Goal: Information Seeking & Learning: Learn about a topic

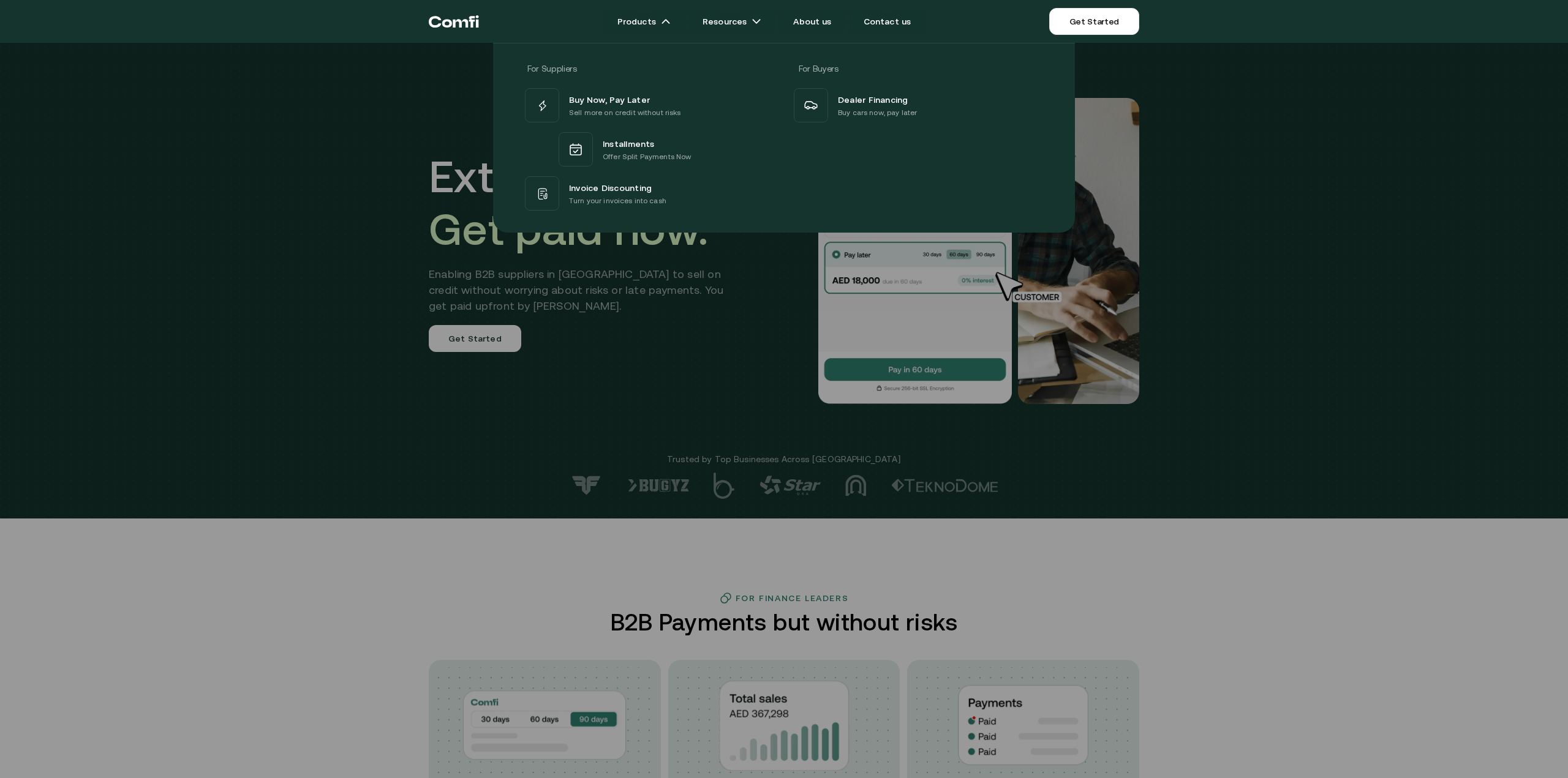
click at [620, 105] on span "Buy Now, Pay Later" at bounding box center [610, 99] width 81 height 15
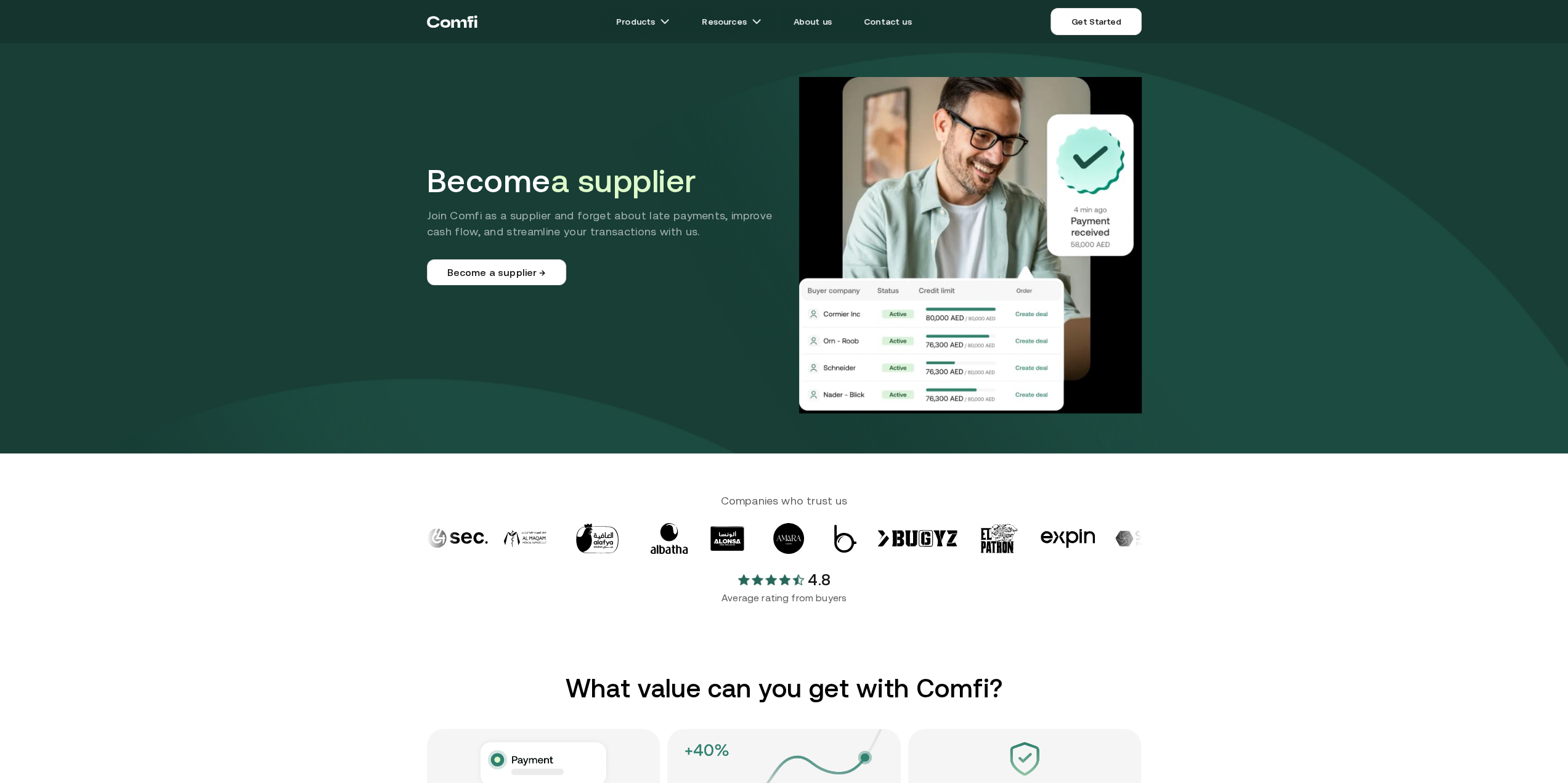
click at [451, 25] on icon "Return to the top of the Comfi home page" at bounding box center [459, 23] width 15 height 8
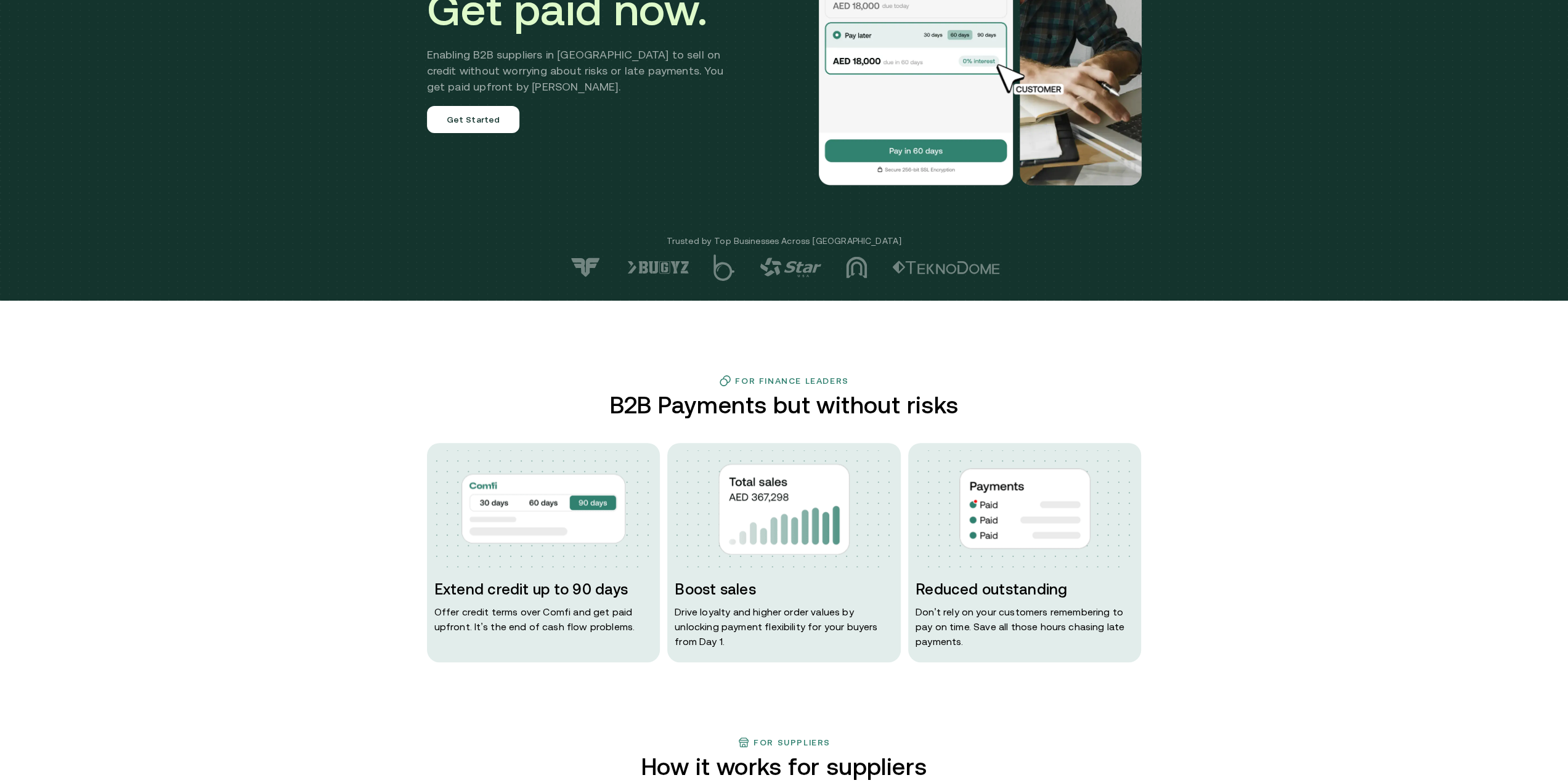
scroll to position [410, 0]
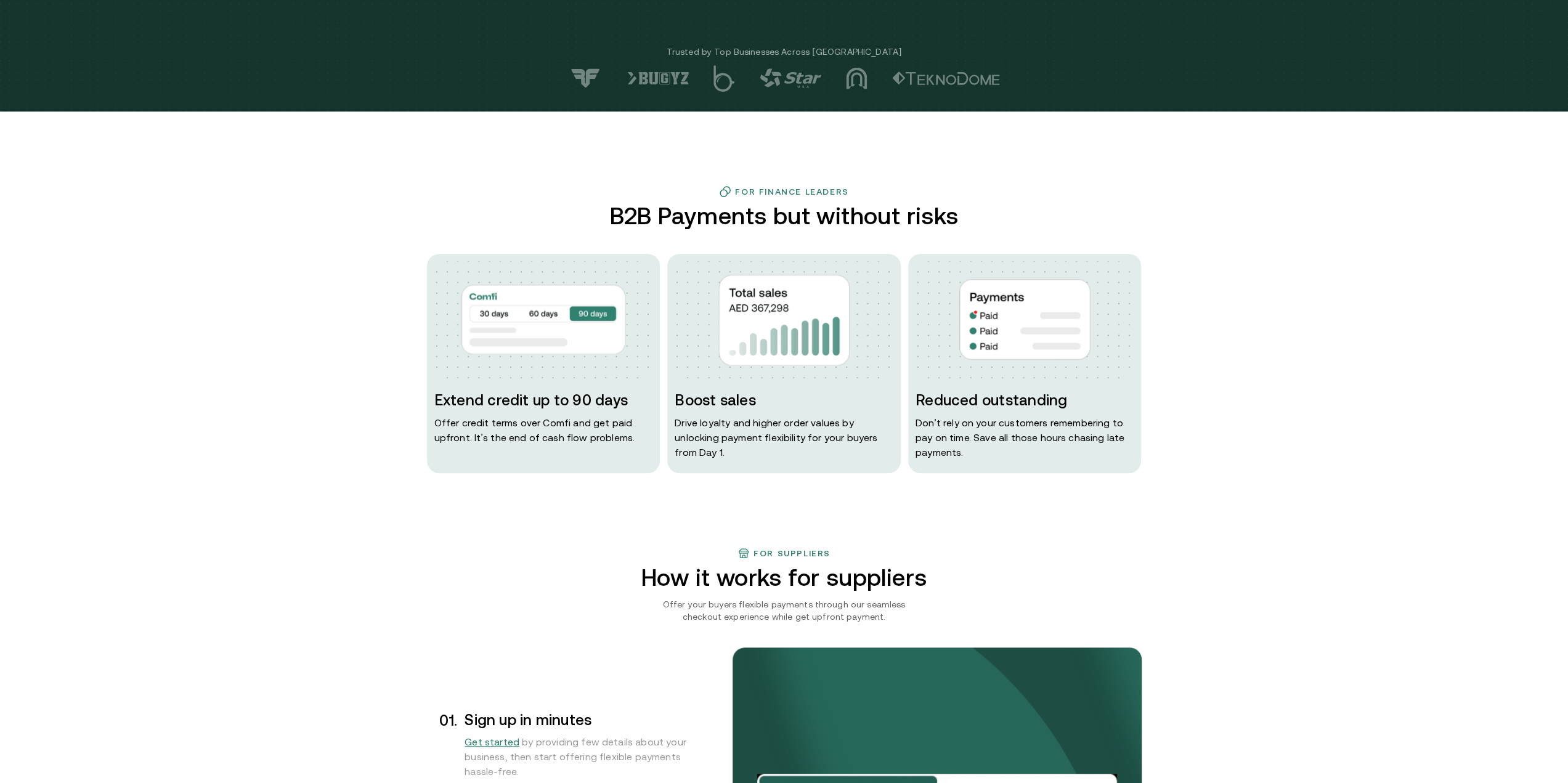
drag, startPoint x: 215, startPoint y: 313, endPoint x: 207, endPoint y: 312, distance: 8.1
click at [208, 312] on div "For Finance Leaders B2B Payments but without risks Extend credit up to 90 days …" at bounding box center [784, 329] width 1568 height 288
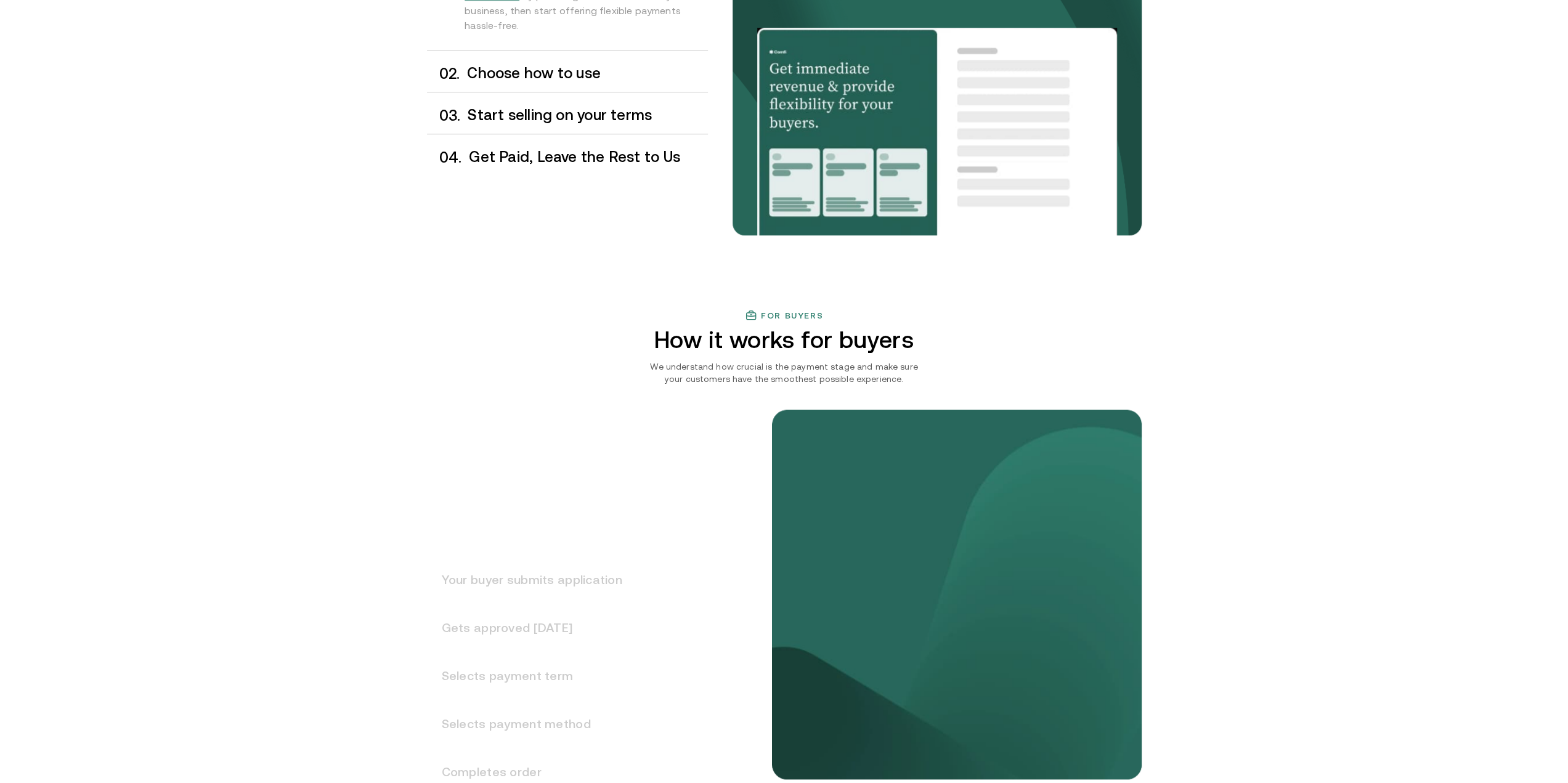
scroll to position [1438, 0]
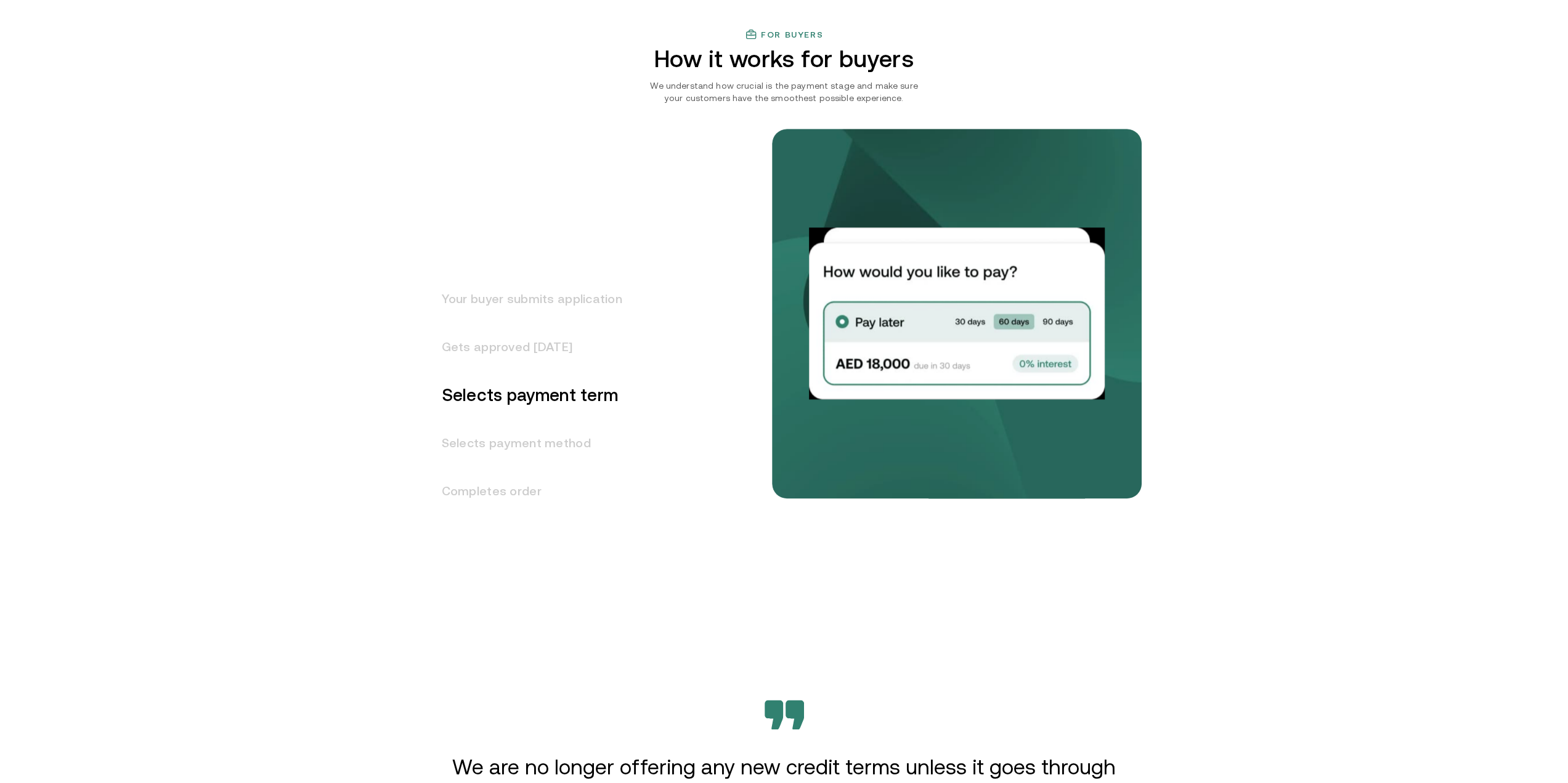
click at [515, 295] on h3 "Your buyer submits application" at bounding box center [525, 299] width 195 height 48
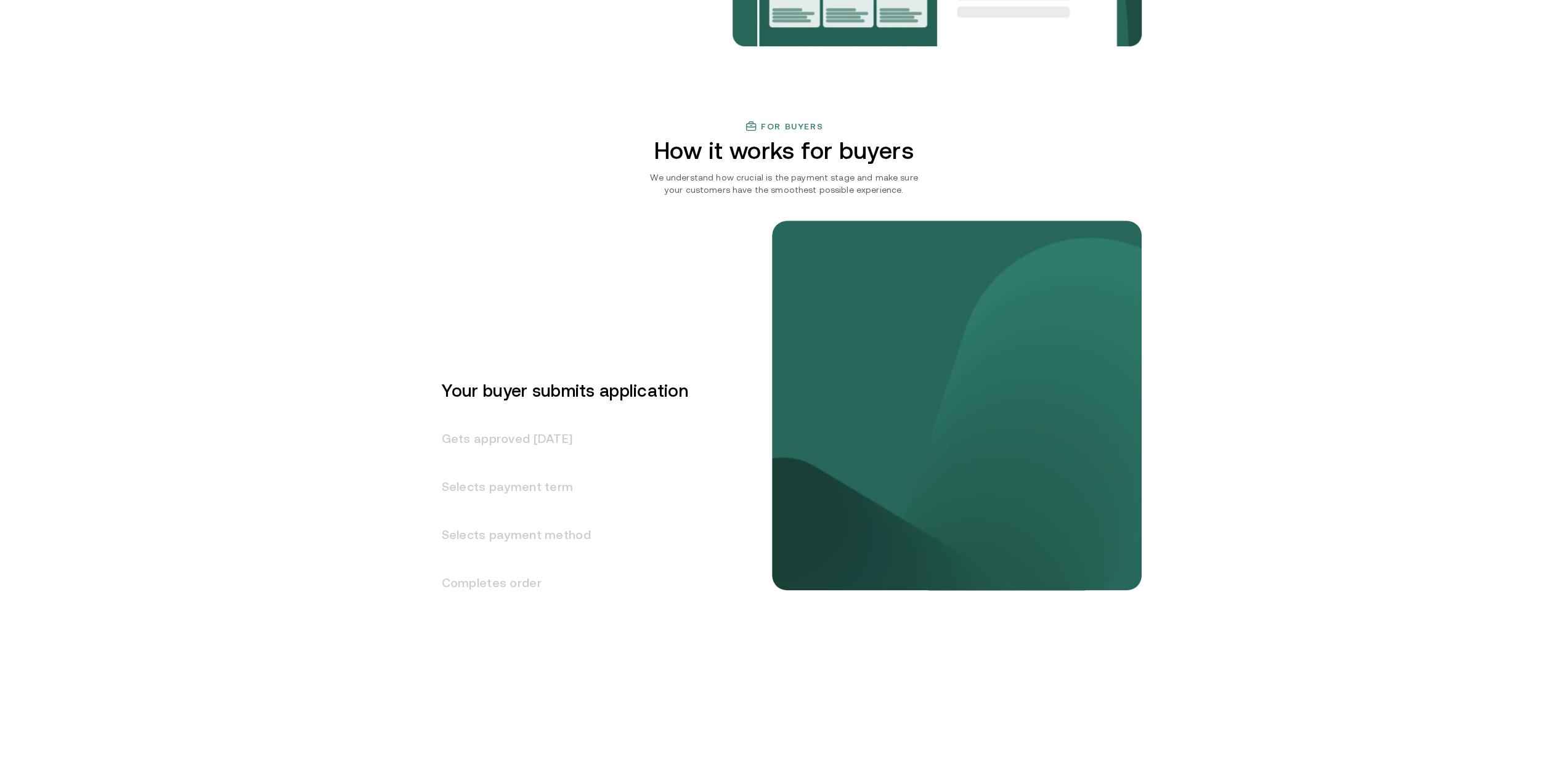
scroll to position [1551, 0]
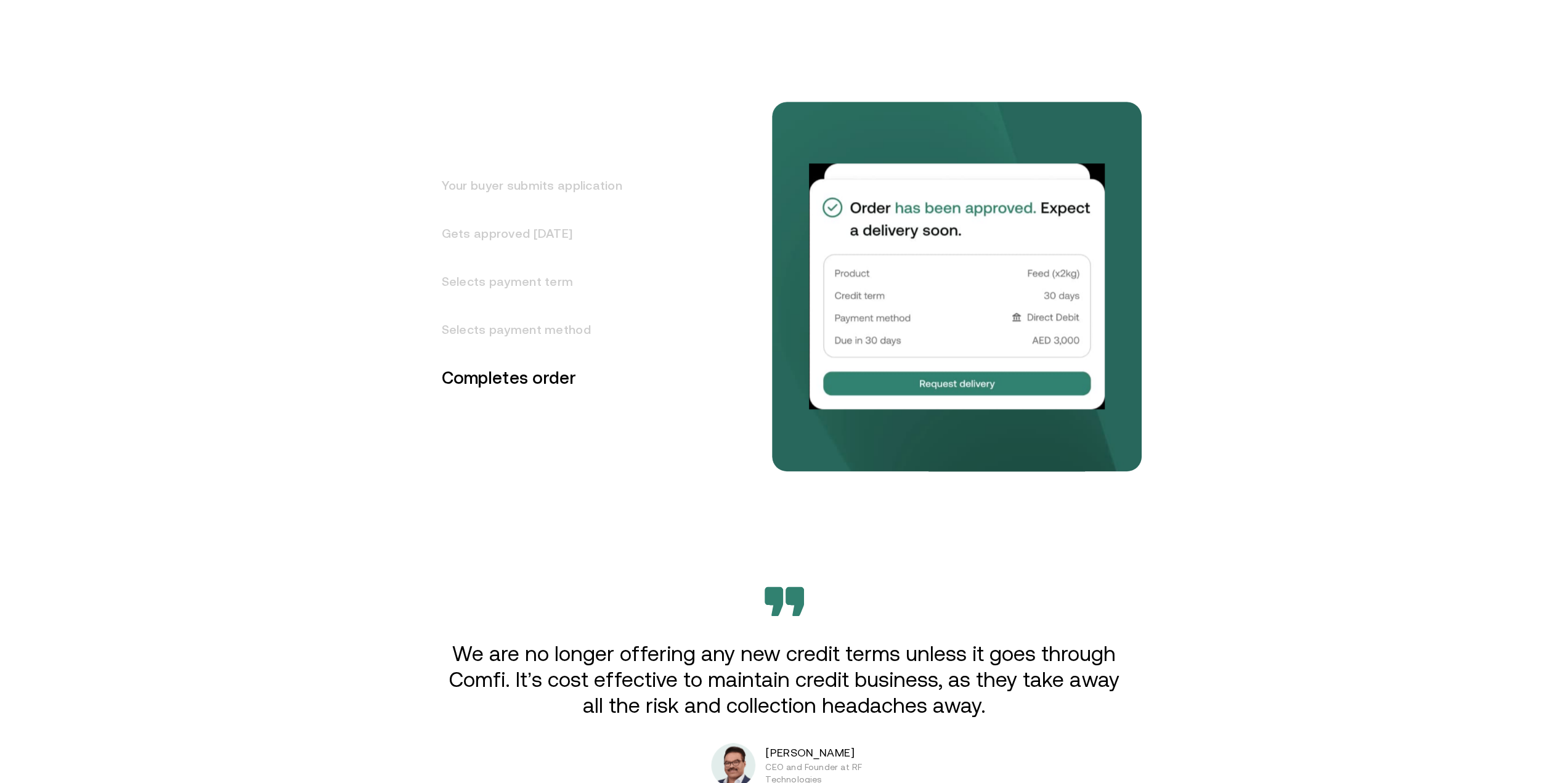
click at [555, 189] on h3 "Your buyer submits application" at bounding box center [525, 185] width 195 height 48
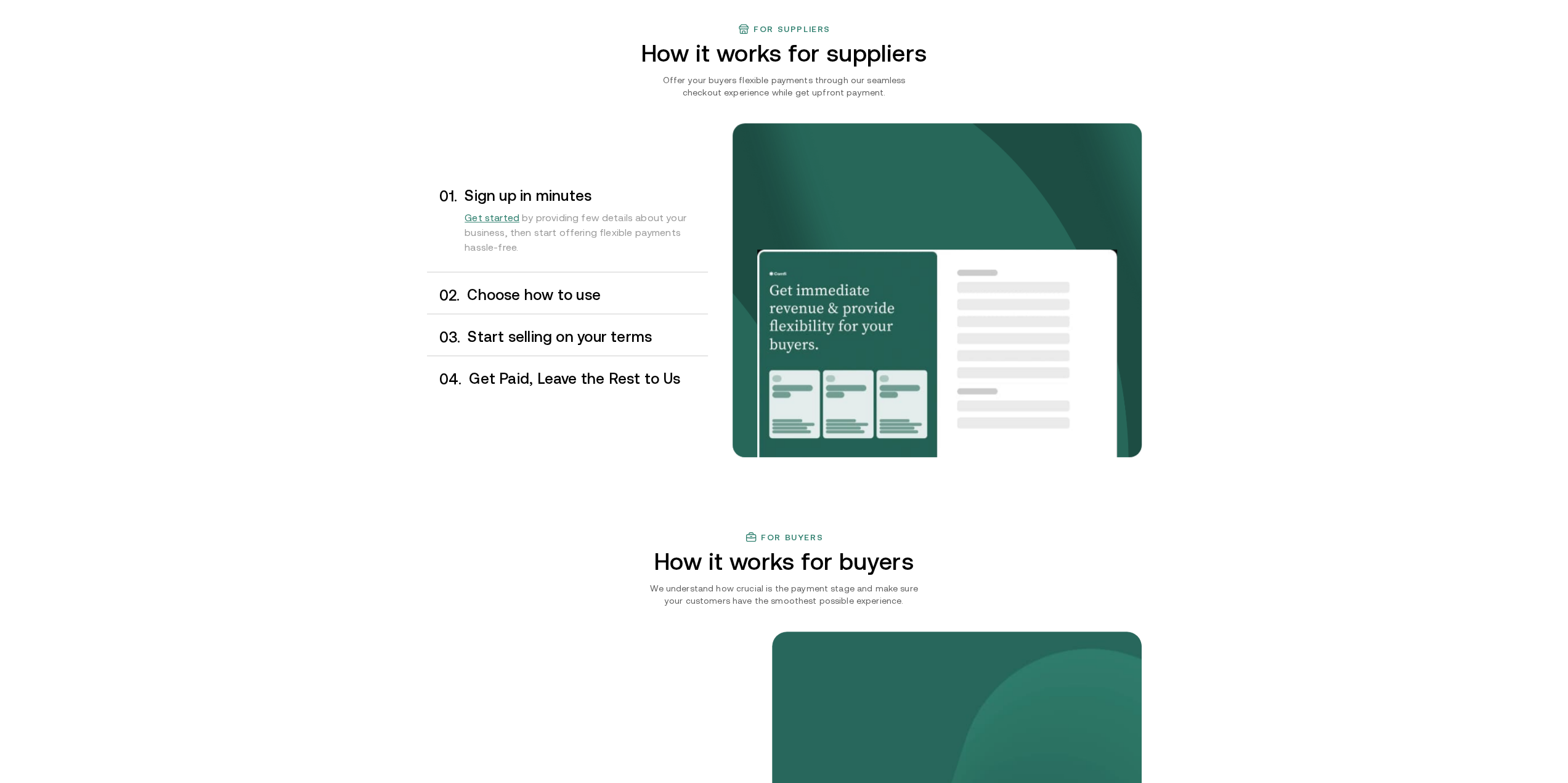
scroll to position [730, 0]
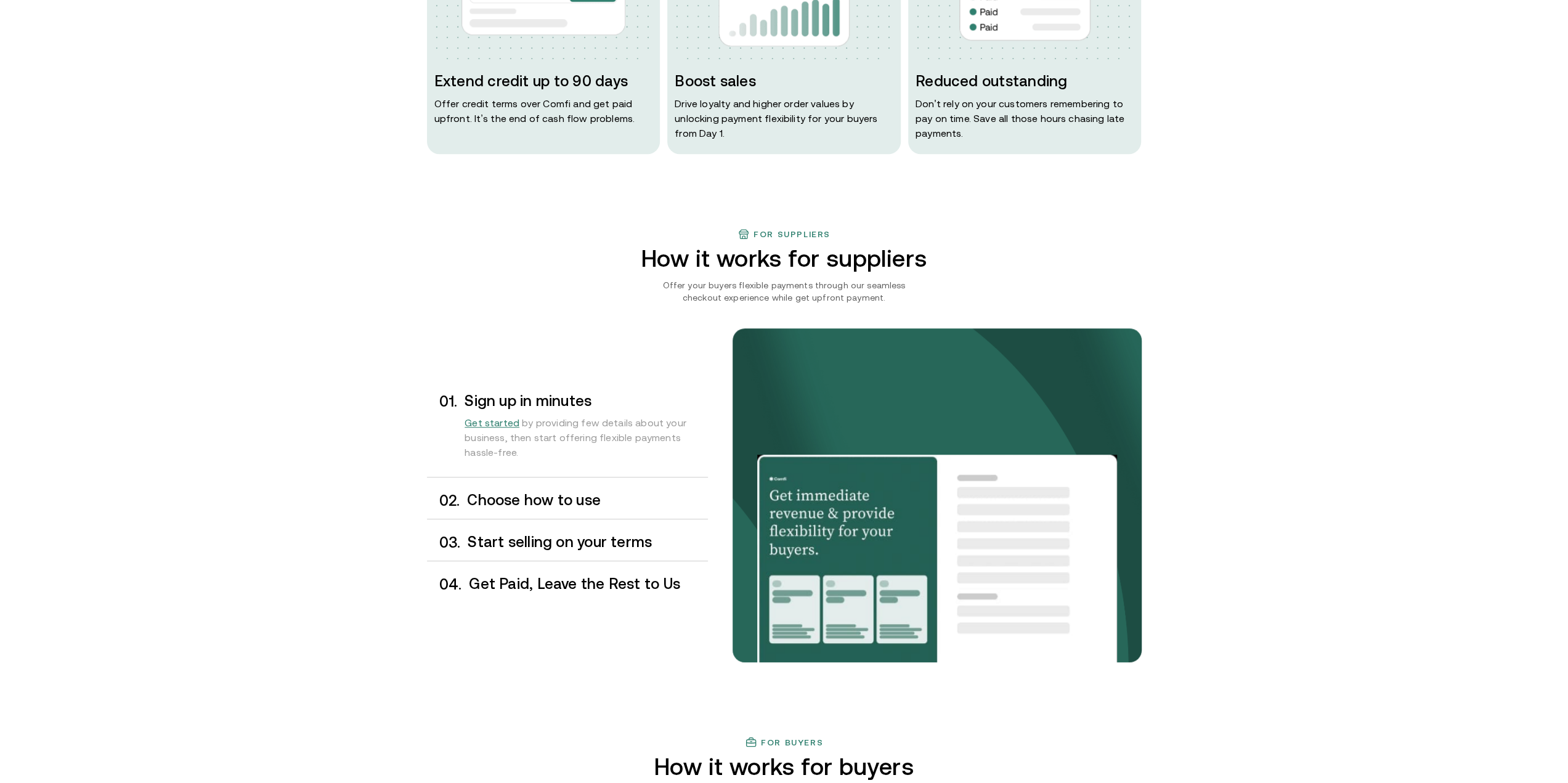
click at [570, 500] on h3 "Choose how to use" at bounding box center [587, 500] width 240 height 16
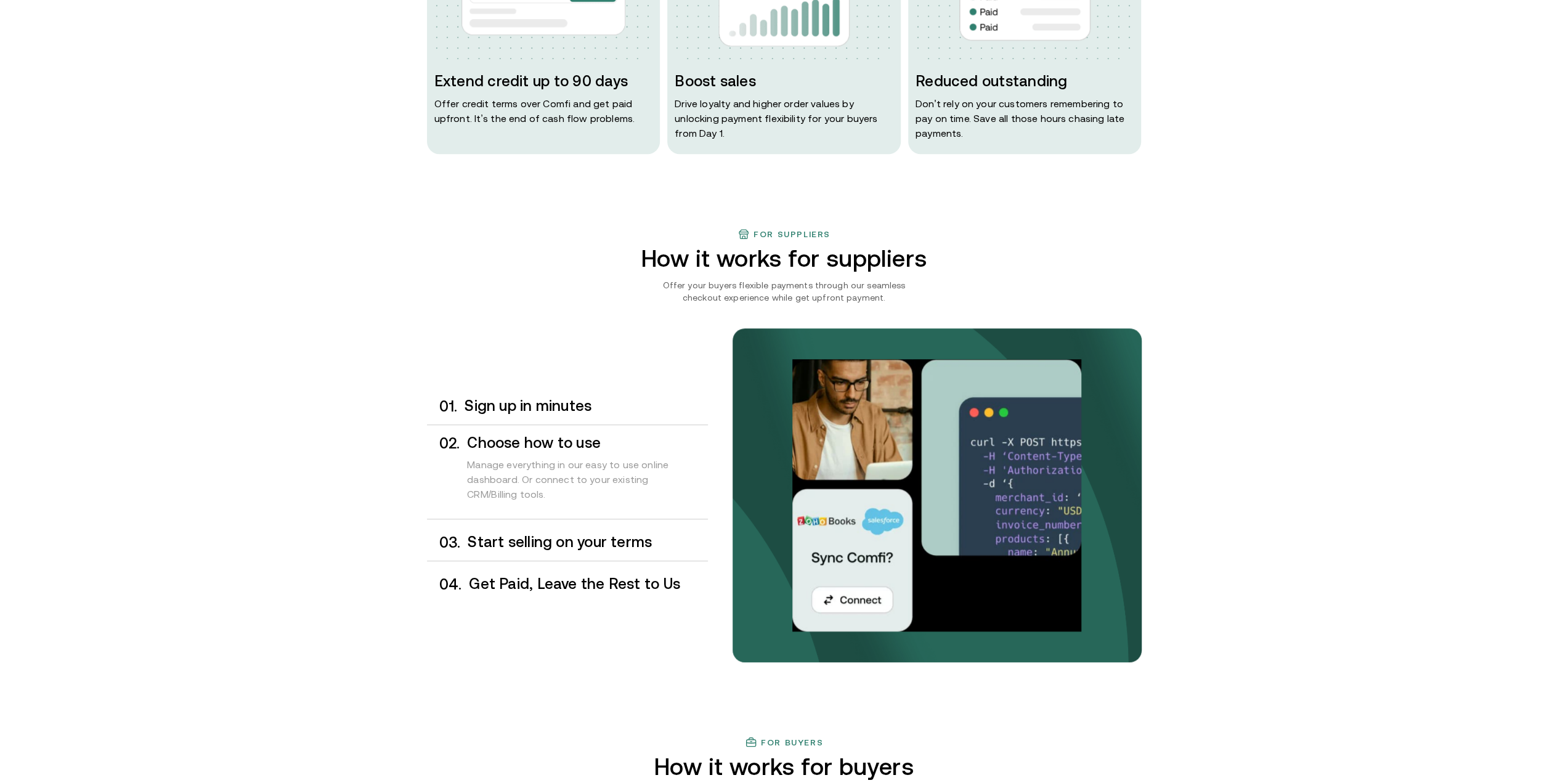
click at [540, 537] on h3 "Start selling on your terms" at bounding box center [588, 542] width 240 height 16
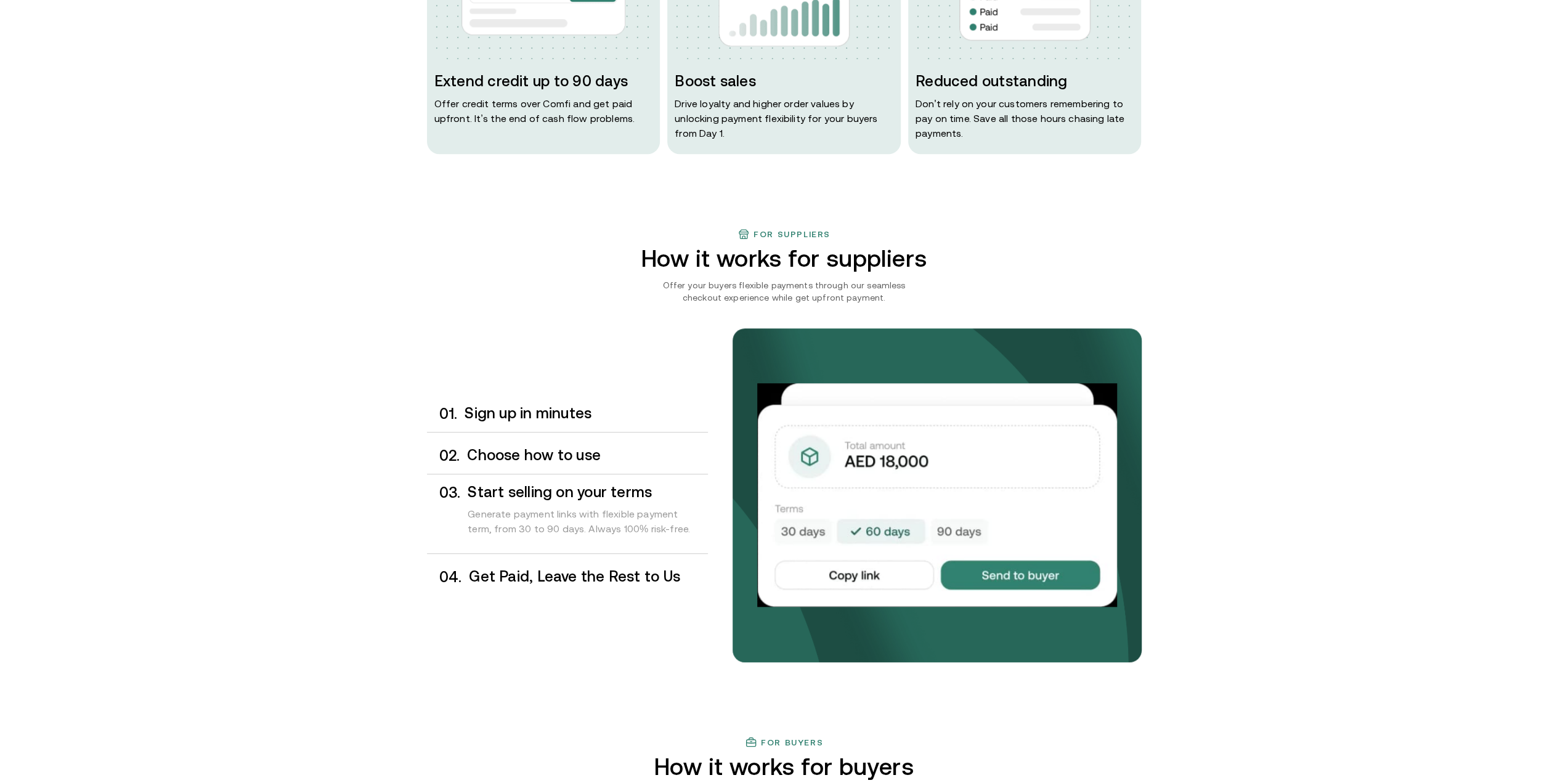
click at [582, 573] on h3 "Get Paid, Leave the Rest to Us" at bounding box center [588, 577] width 239 height 16
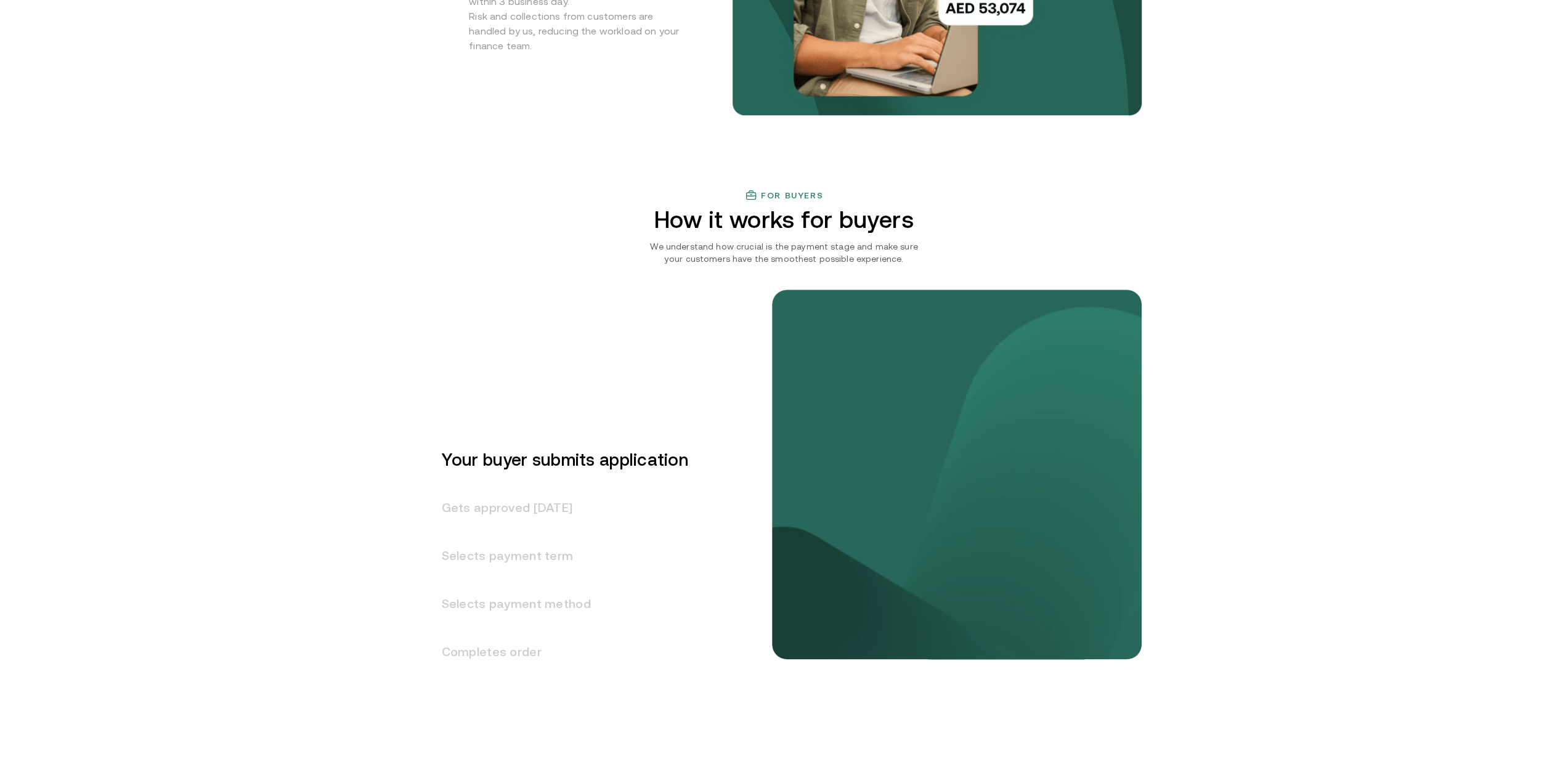
scroll to position [1346, 0]
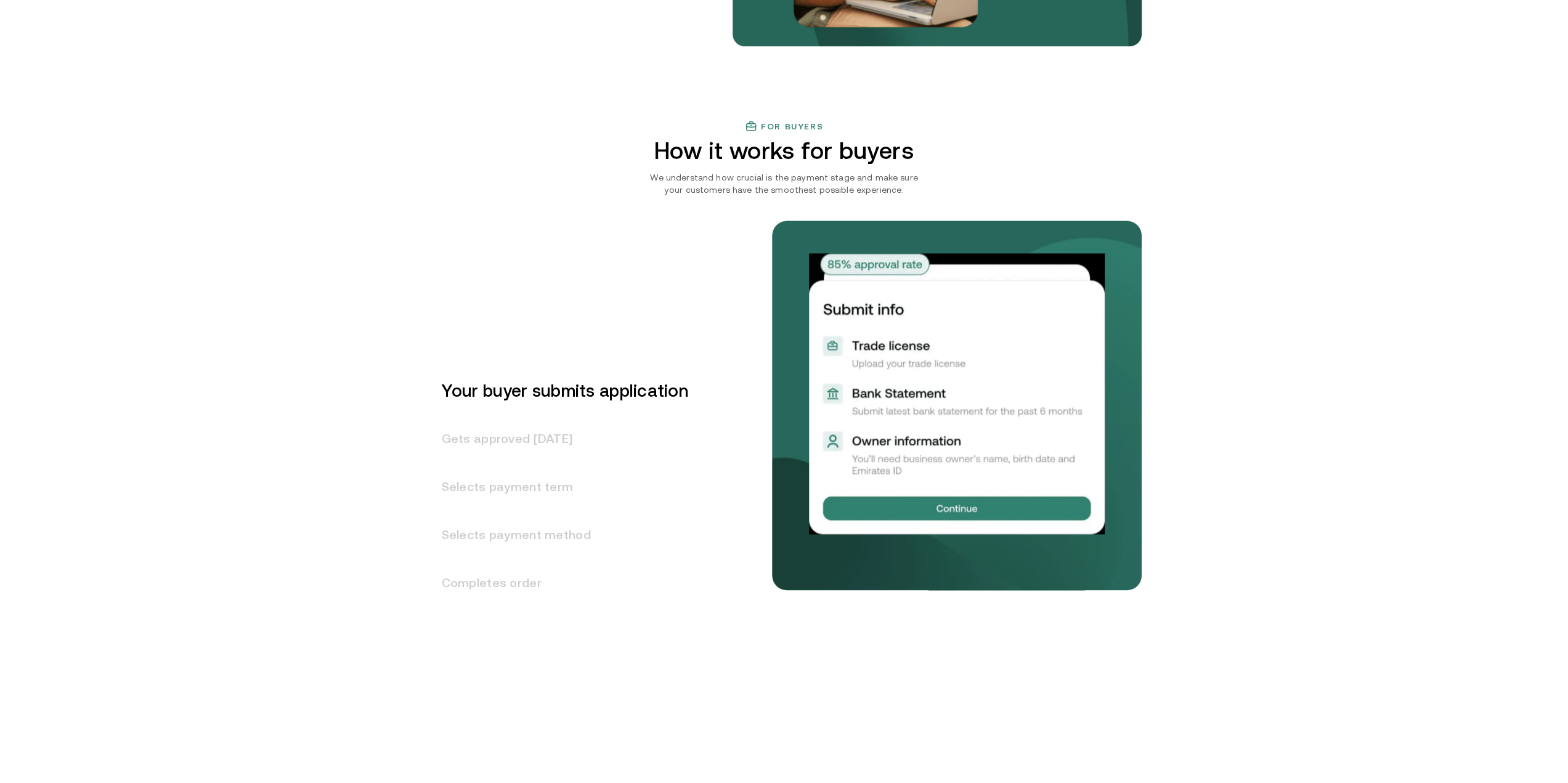
click at [505, 446] on h3 "Gets approved [DATE]" at bounding box center [558, 439] width 261 height 48
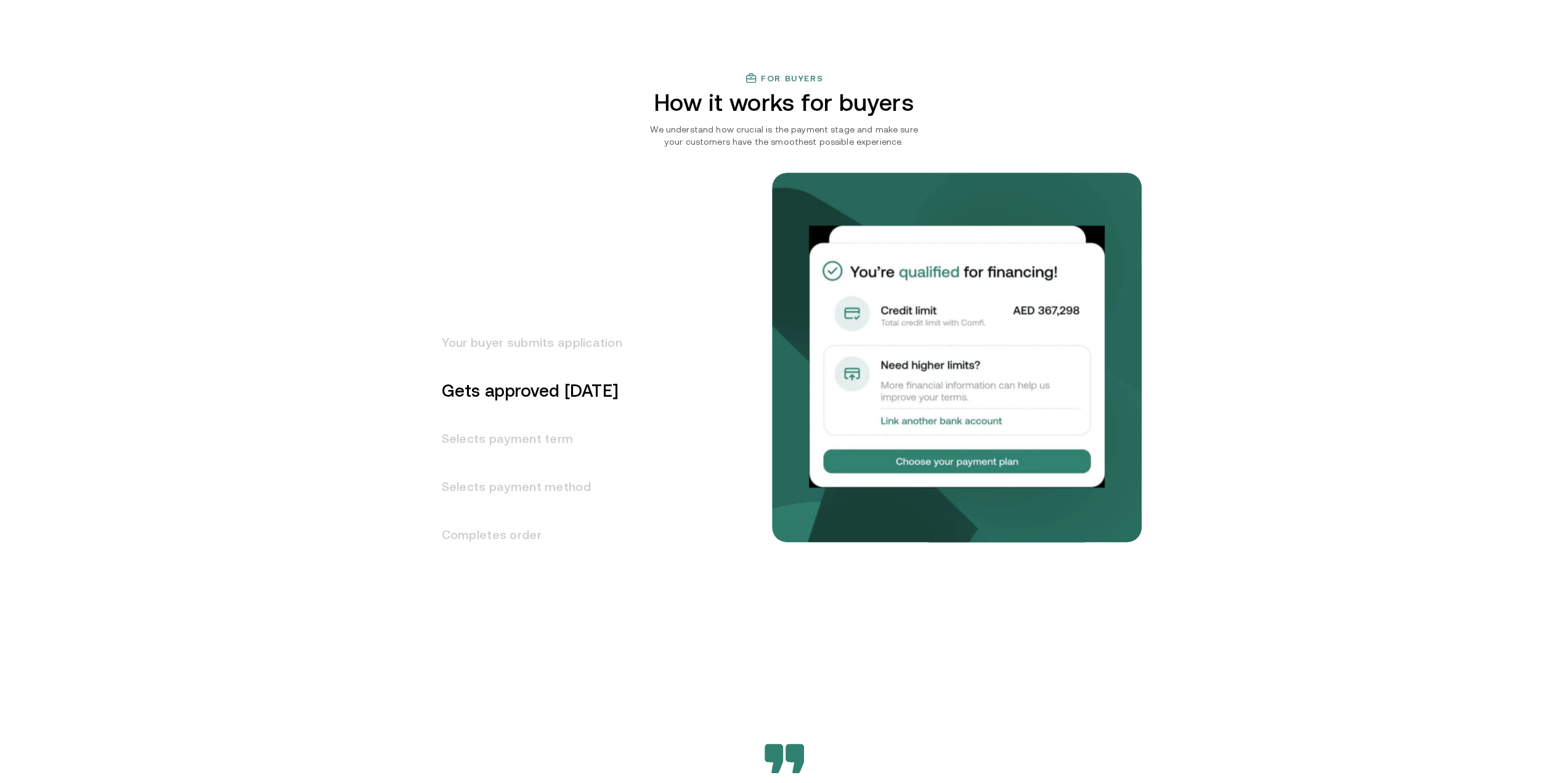
click at [507, 446] on h3 "Selects payment term" at bounding box center [525, 439] width 195 height 48
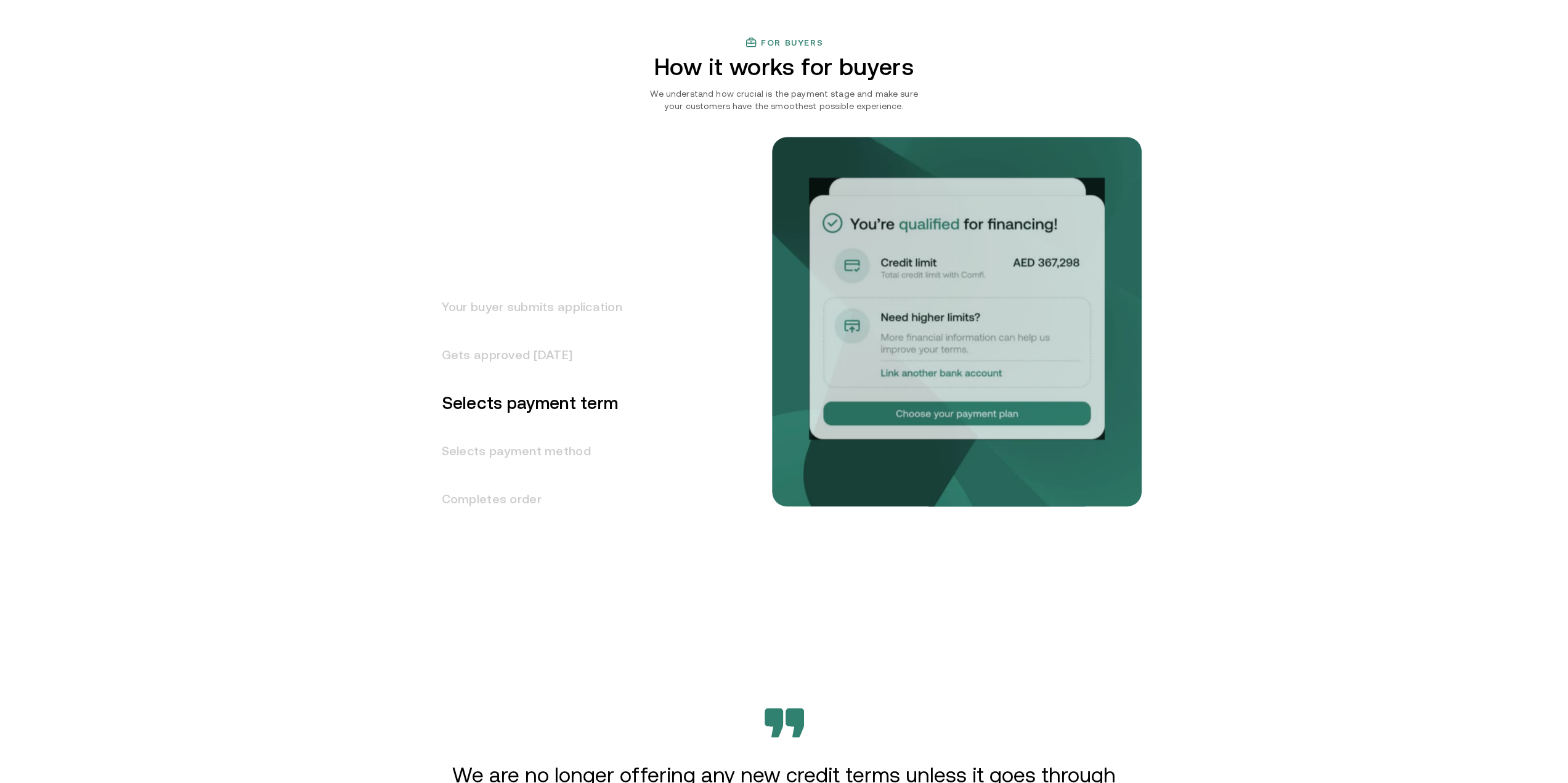
scroll to position [1442, 0]
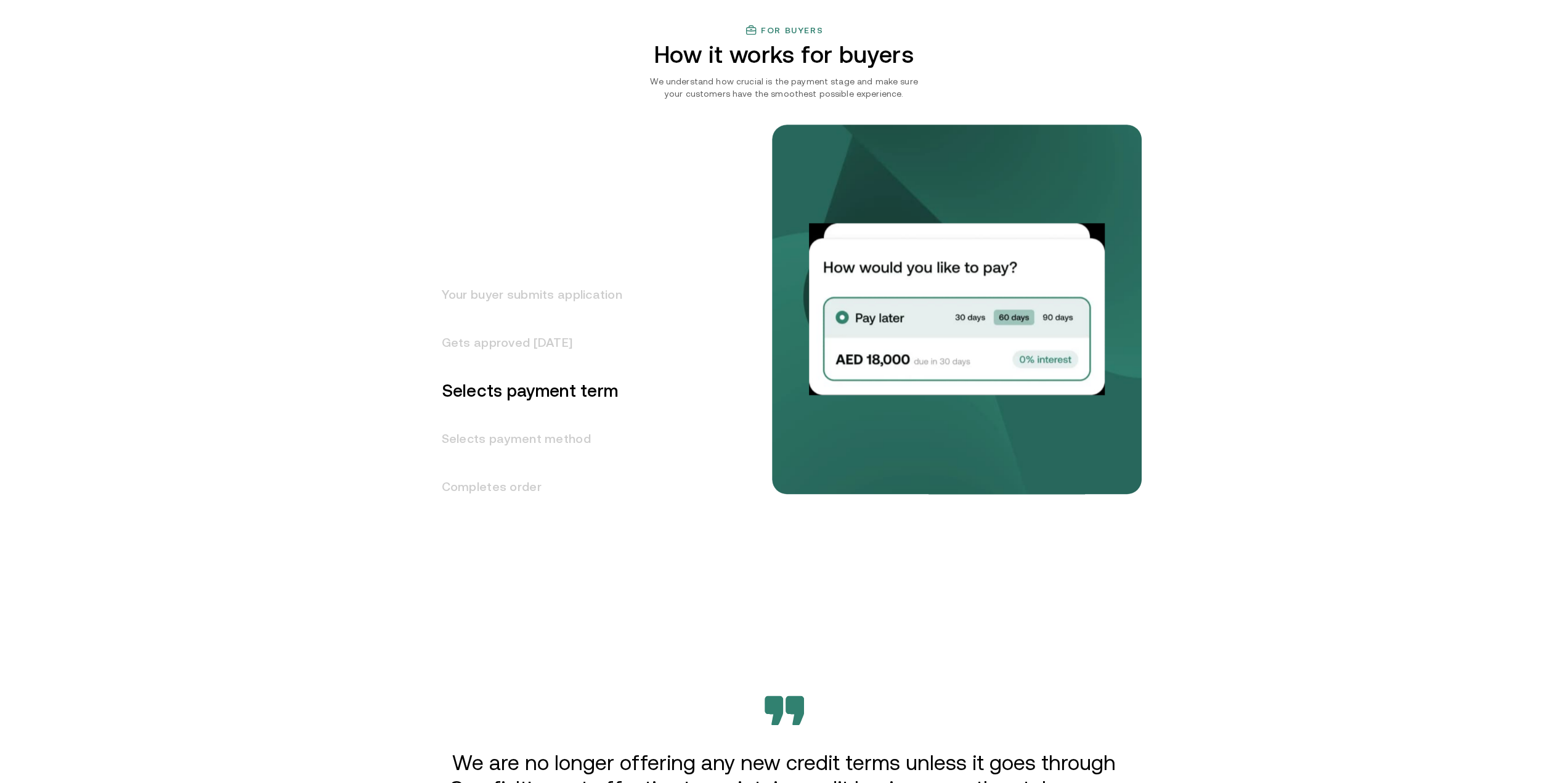
click at [530, 434] on h3 "Selects payment method" at bounding box center [525, 439] width 195 height 48
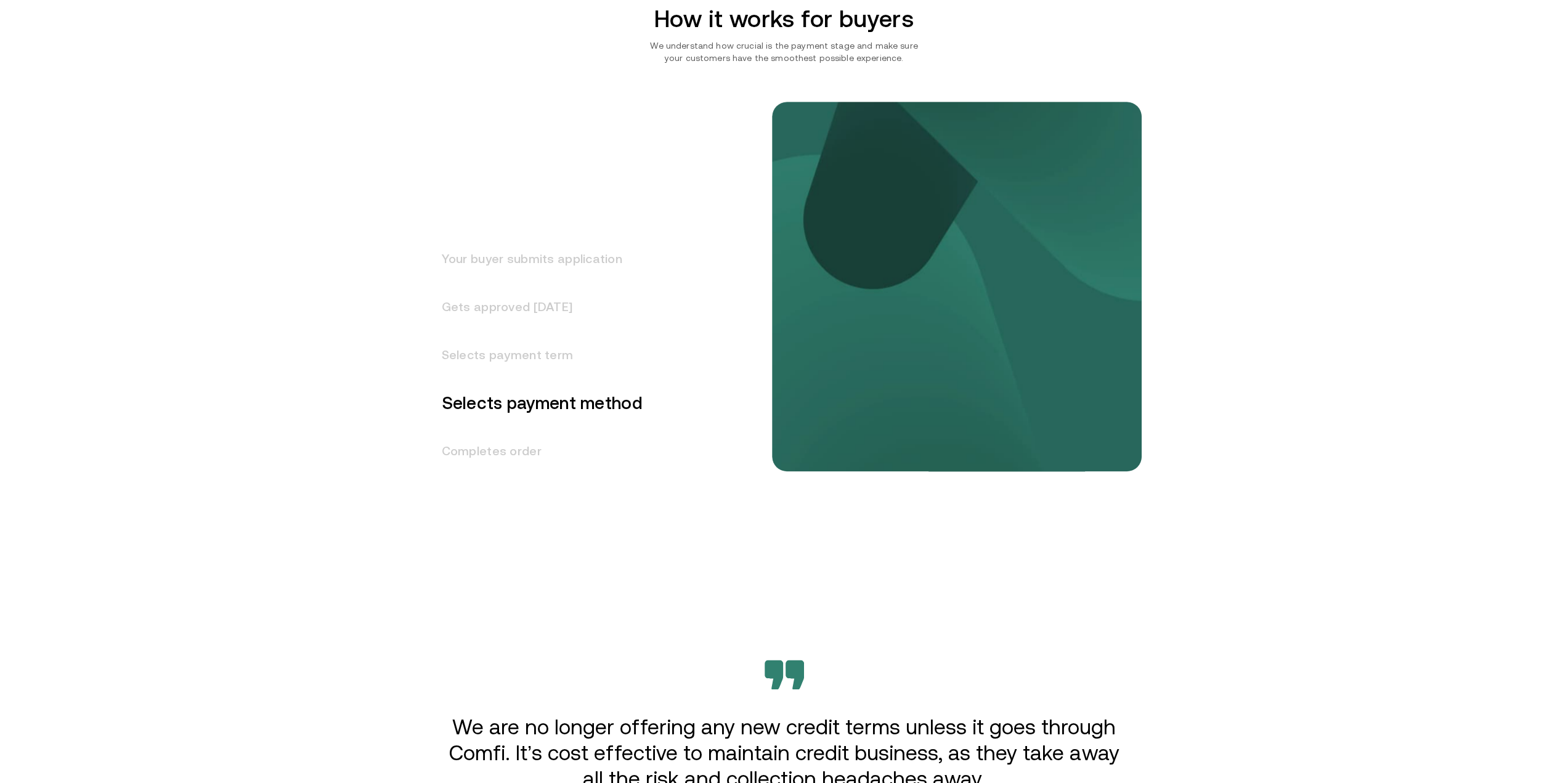
scroll to position [1490, 0]
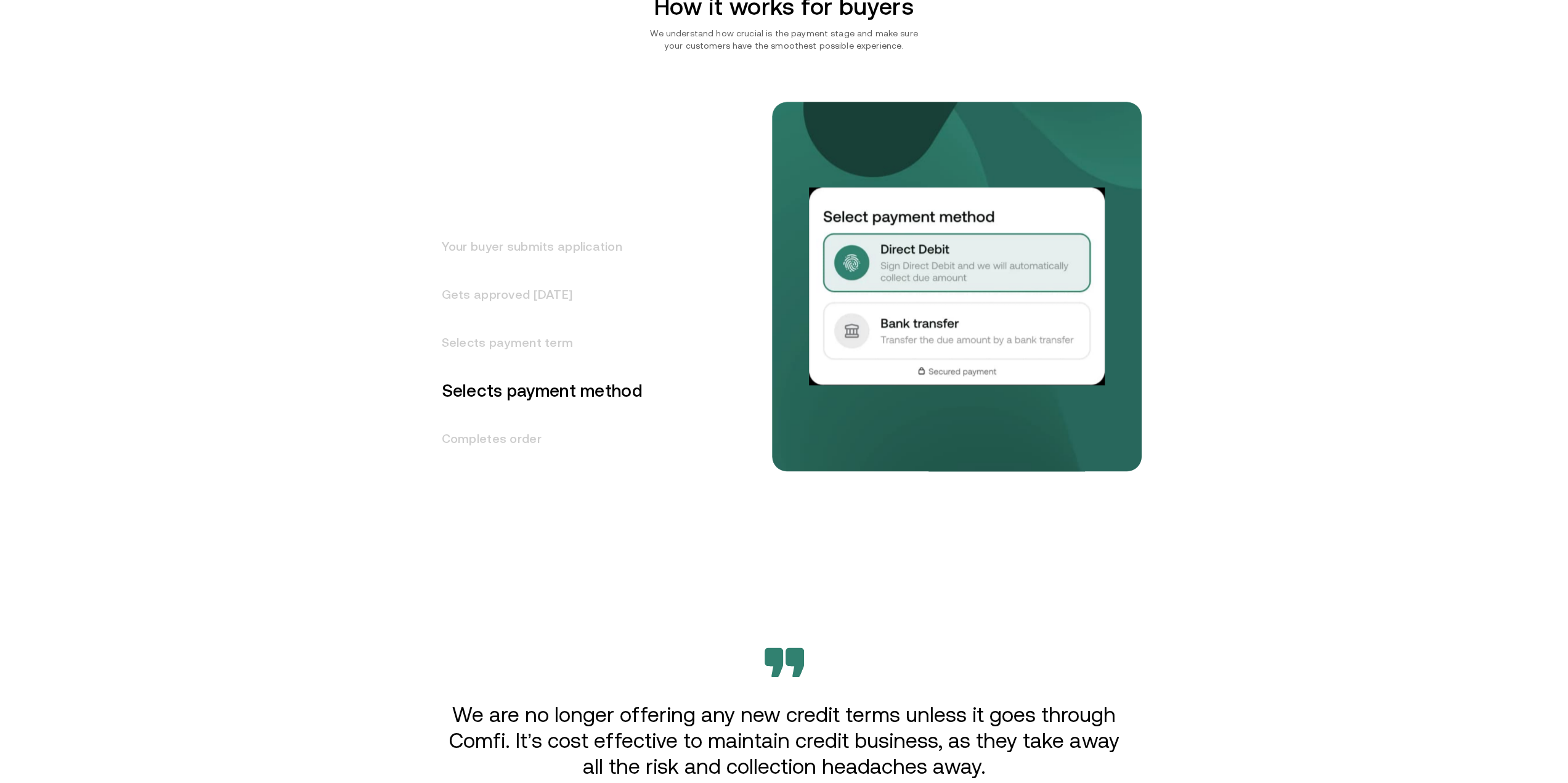
click at [502, 434] on h3 "Completes order" at bounding box center [535, 439] width 215 height 48
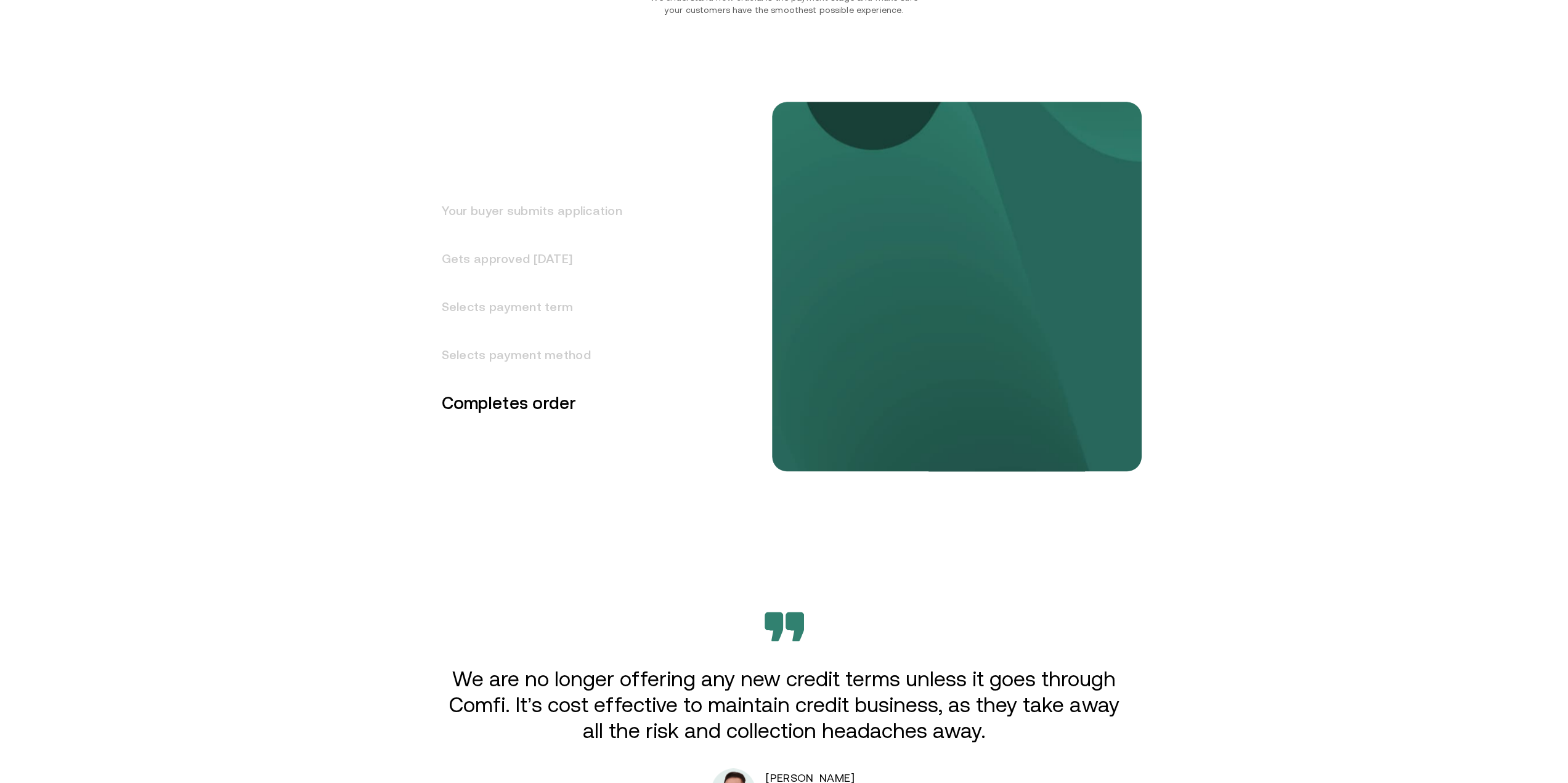
scroll to position [1538, 0]
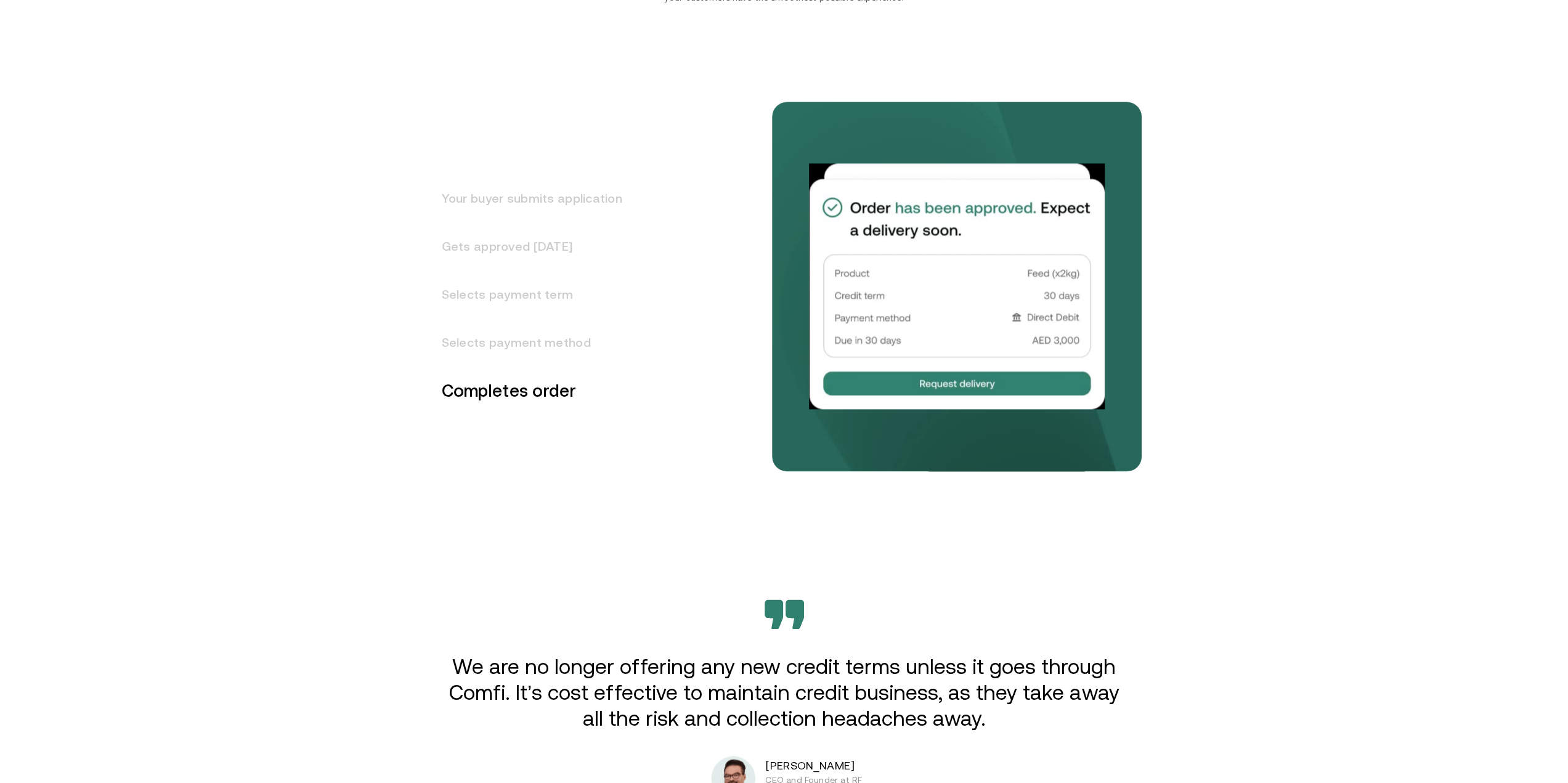
click at [532, 337] on h3 "Selects payment method" at bounding box center [525, 342] width 195 height 48
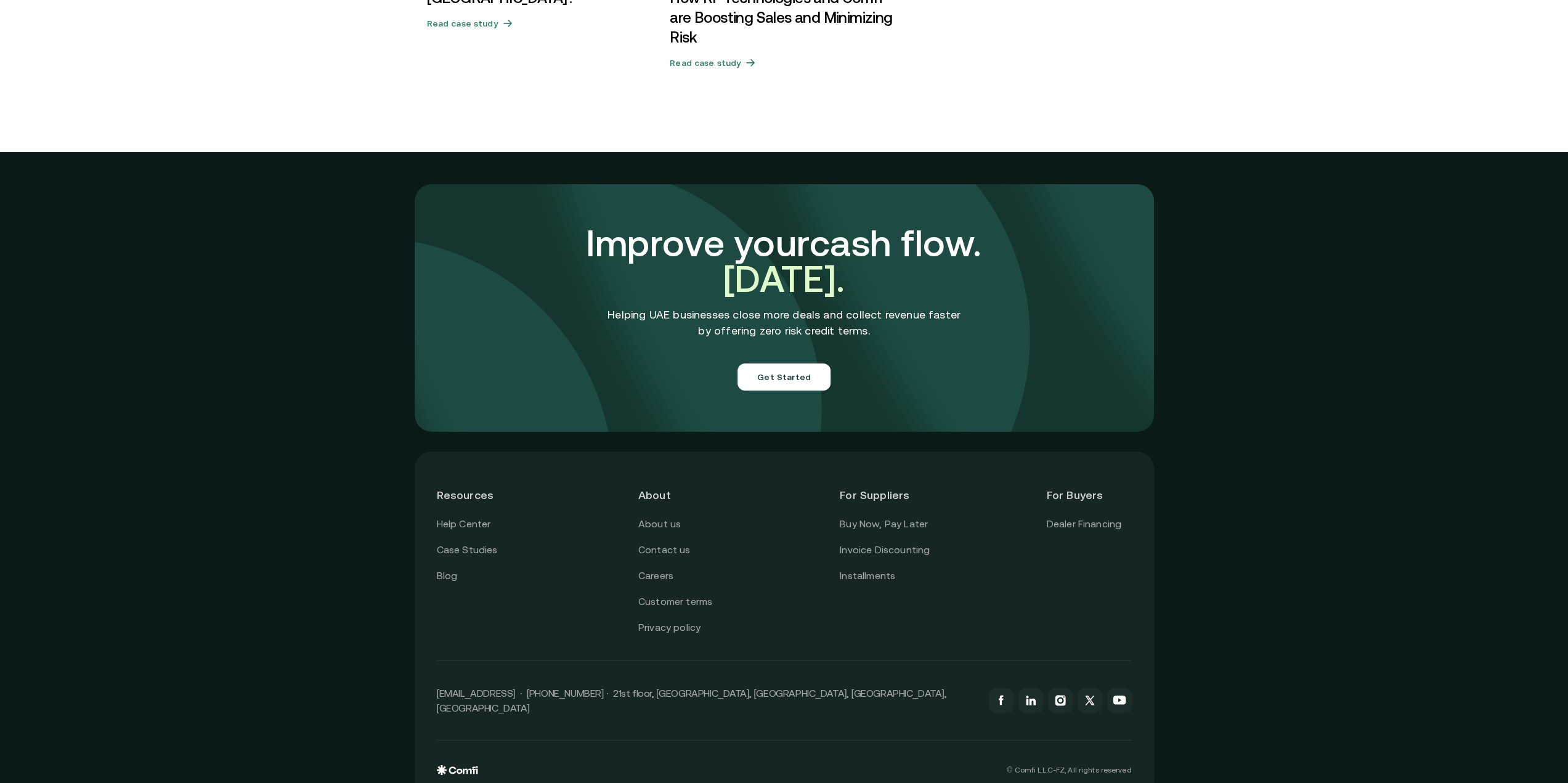
scroll to position [3919, 0]
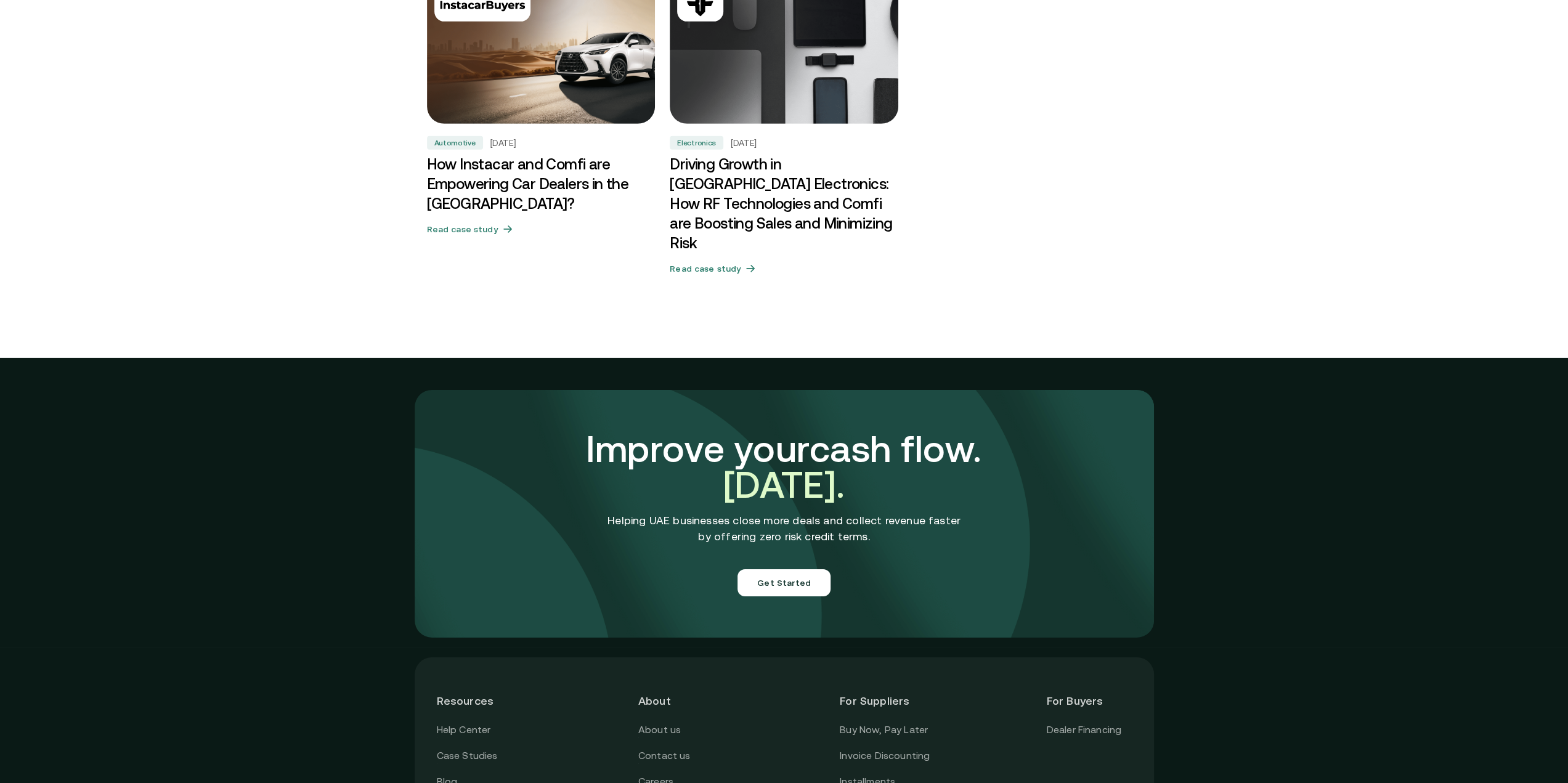
click at [792, 569] on button "Get Started" at bounding box center [784, 582] width 93 height 27
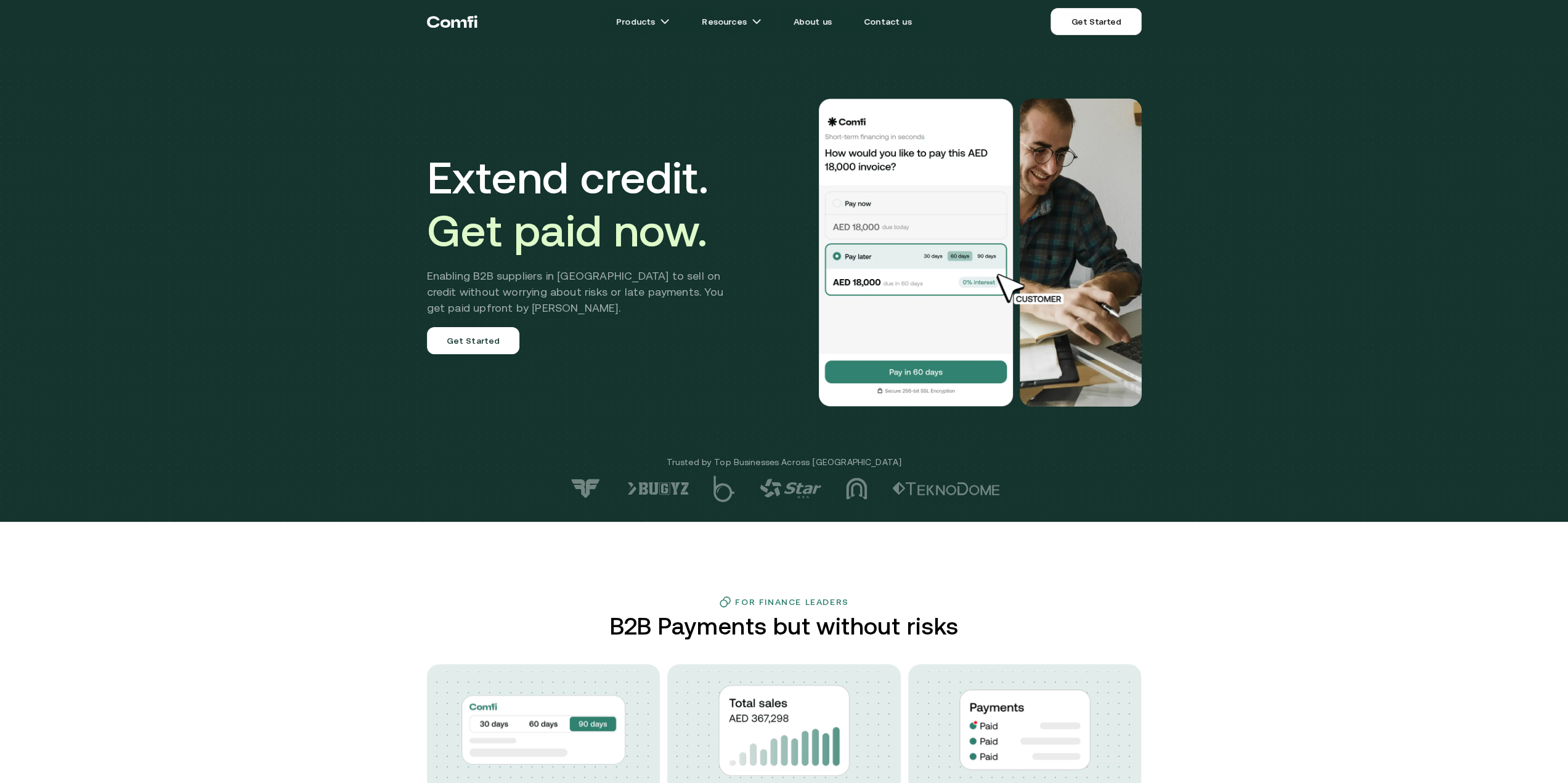
drag, startPoint x: 308, startPoint y: 384, endPoint x: 337, endPoint y: 114, distance: 271.6
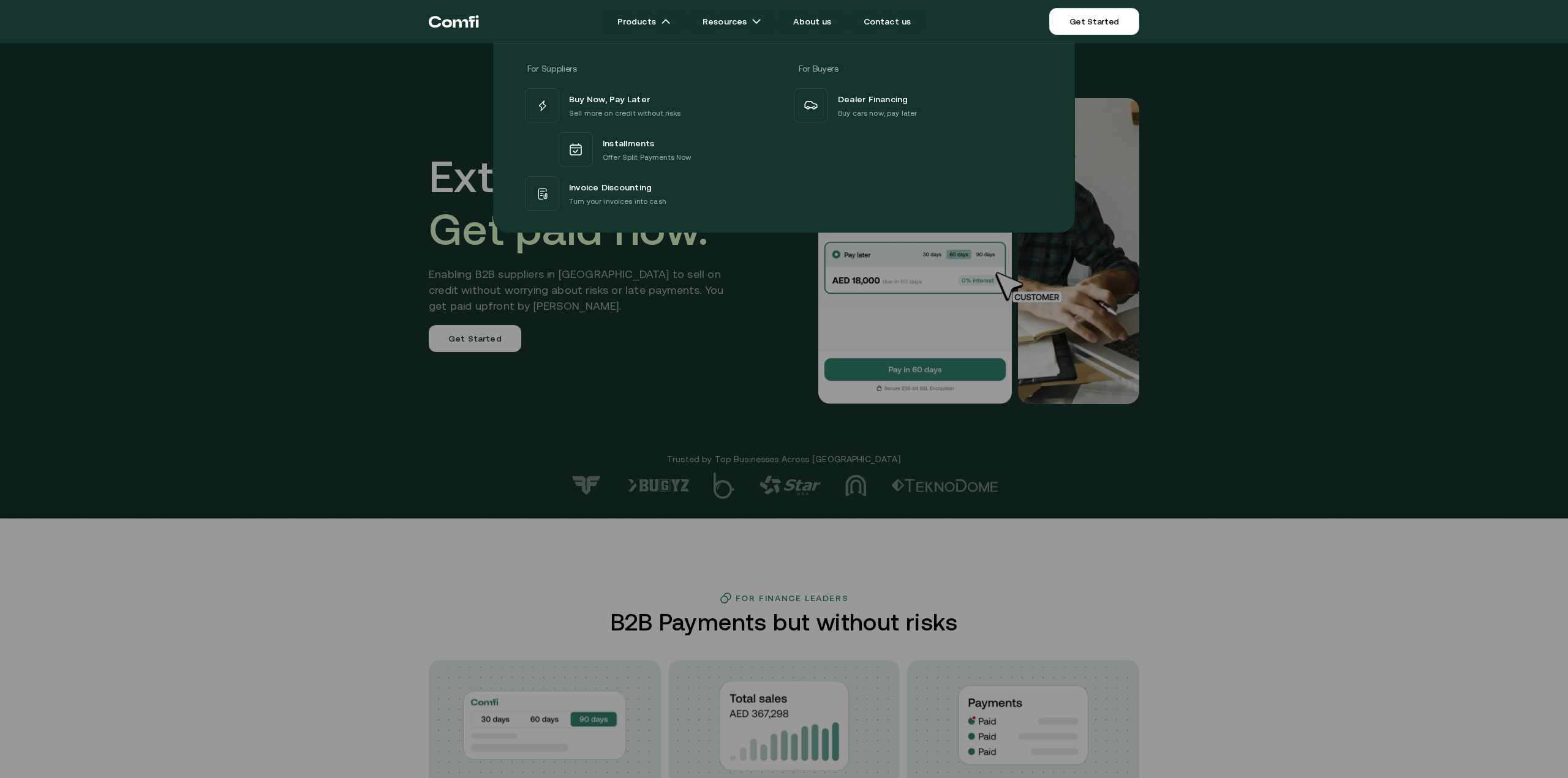
click at [641, 114] on p "Sell more on credit without risks" at bounding box center [625, 114] width 112 height 13
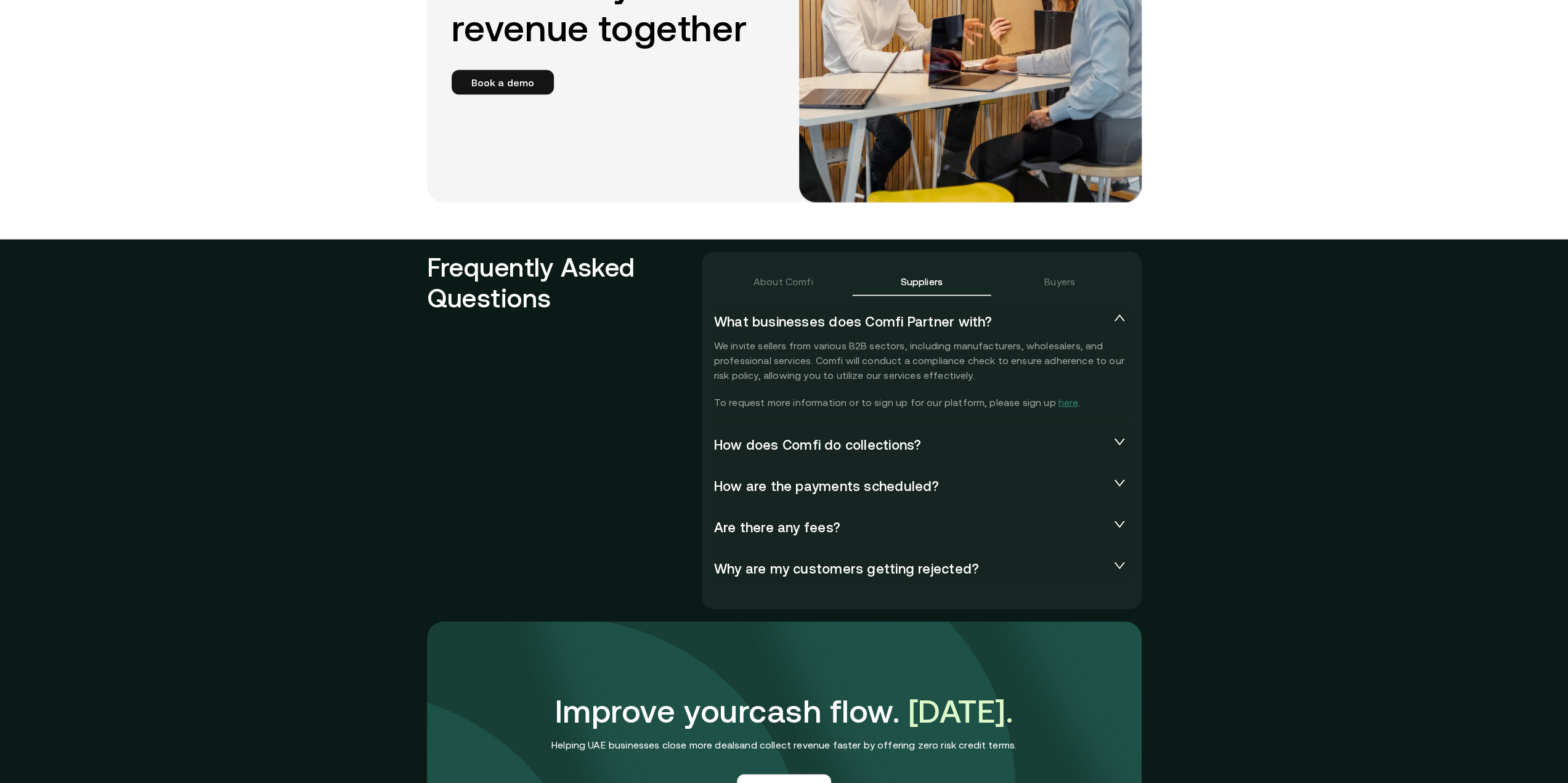
scroll to position [2670, 0]
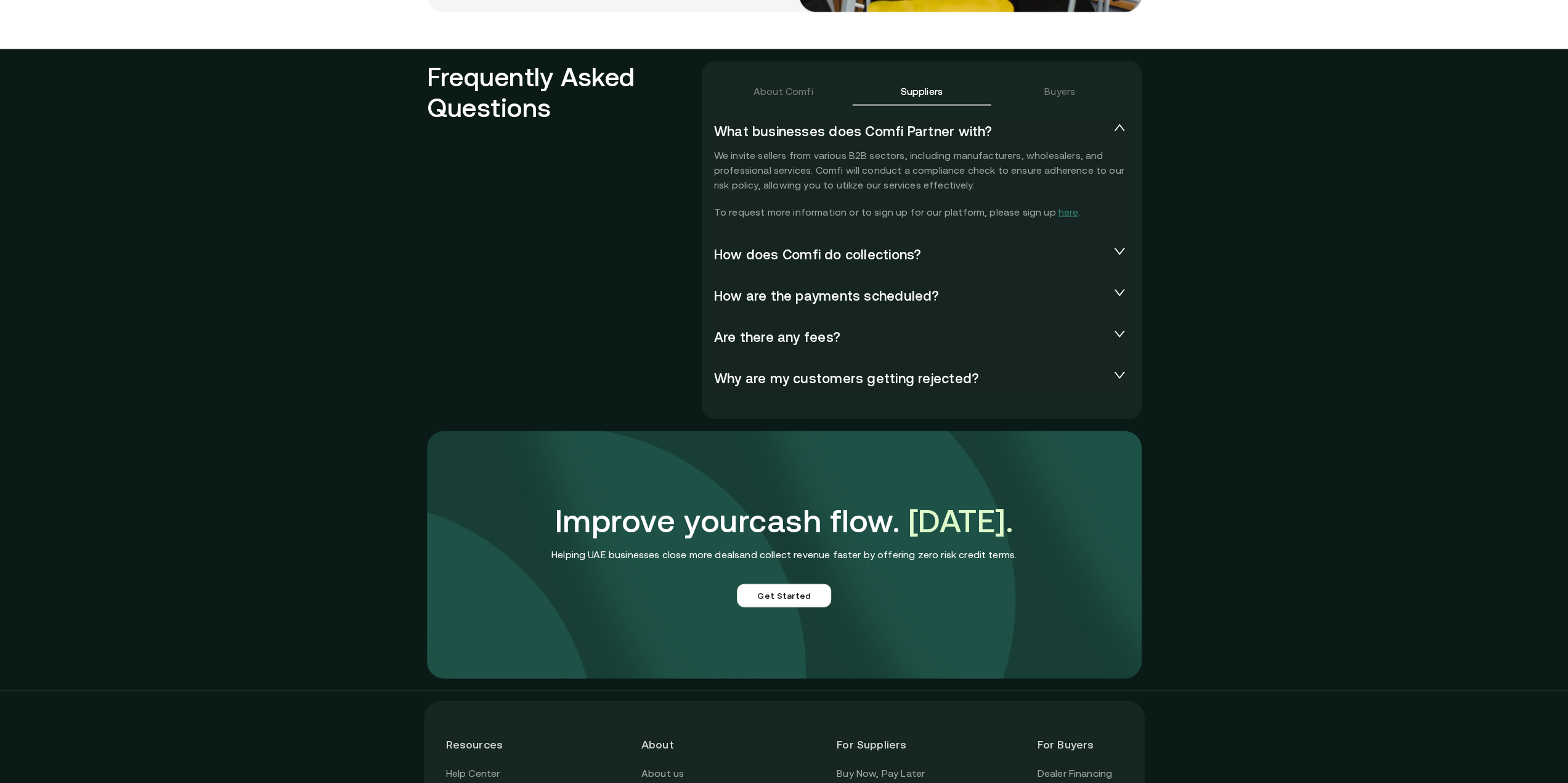
click at [882, 257] on span "How does Comfi do collections?" at bounding box center [912, 255] width 396 height 18
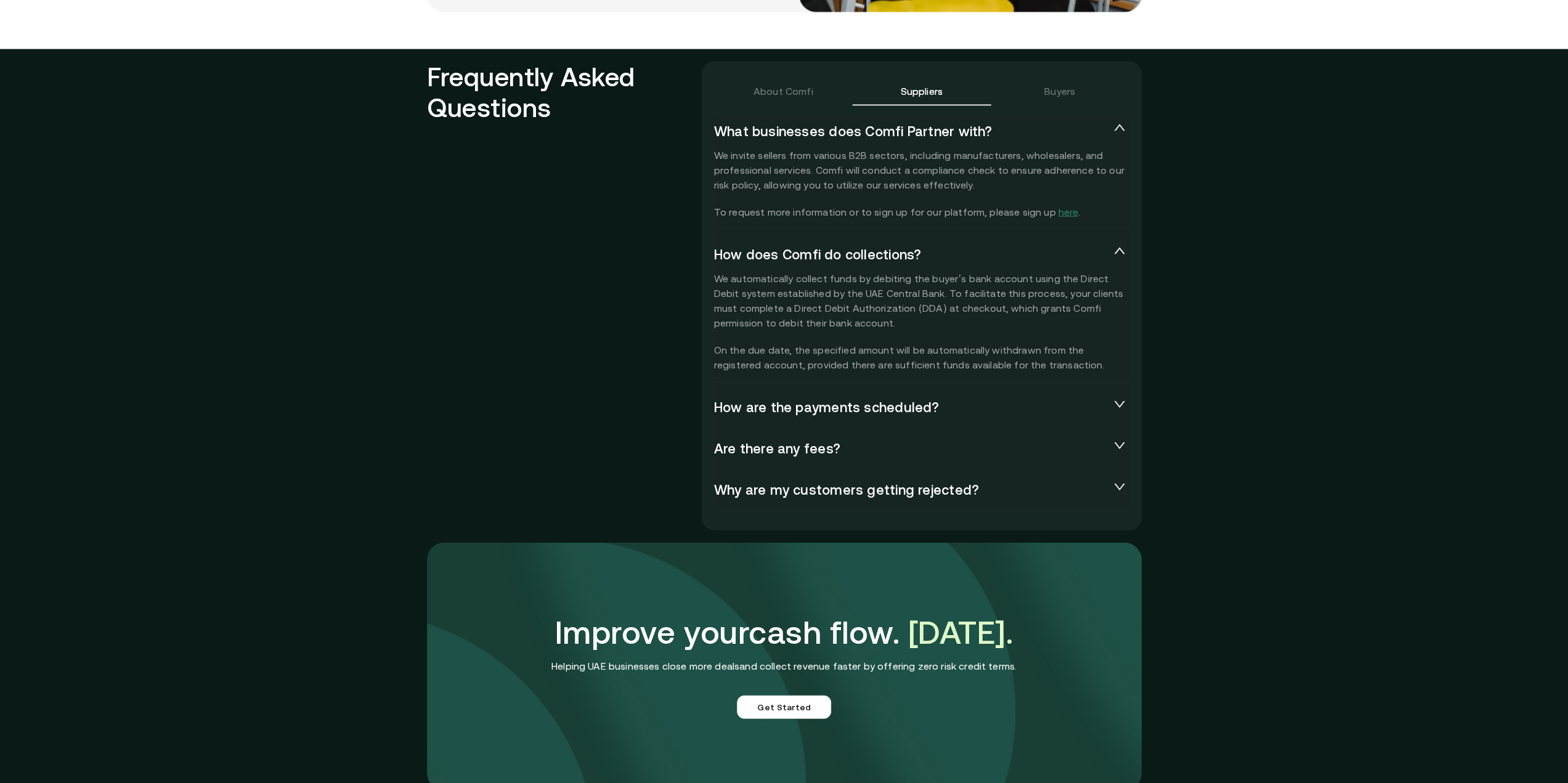
click at [920, 390] on div "What businesses does Comfi Partner with? We invite sellers from various B2B sec…" at bounding box center [922, 311] width 415 height 391
click at [777, 91] on div "About Comfi" at bounding box center [783, 91] width 60 height 15
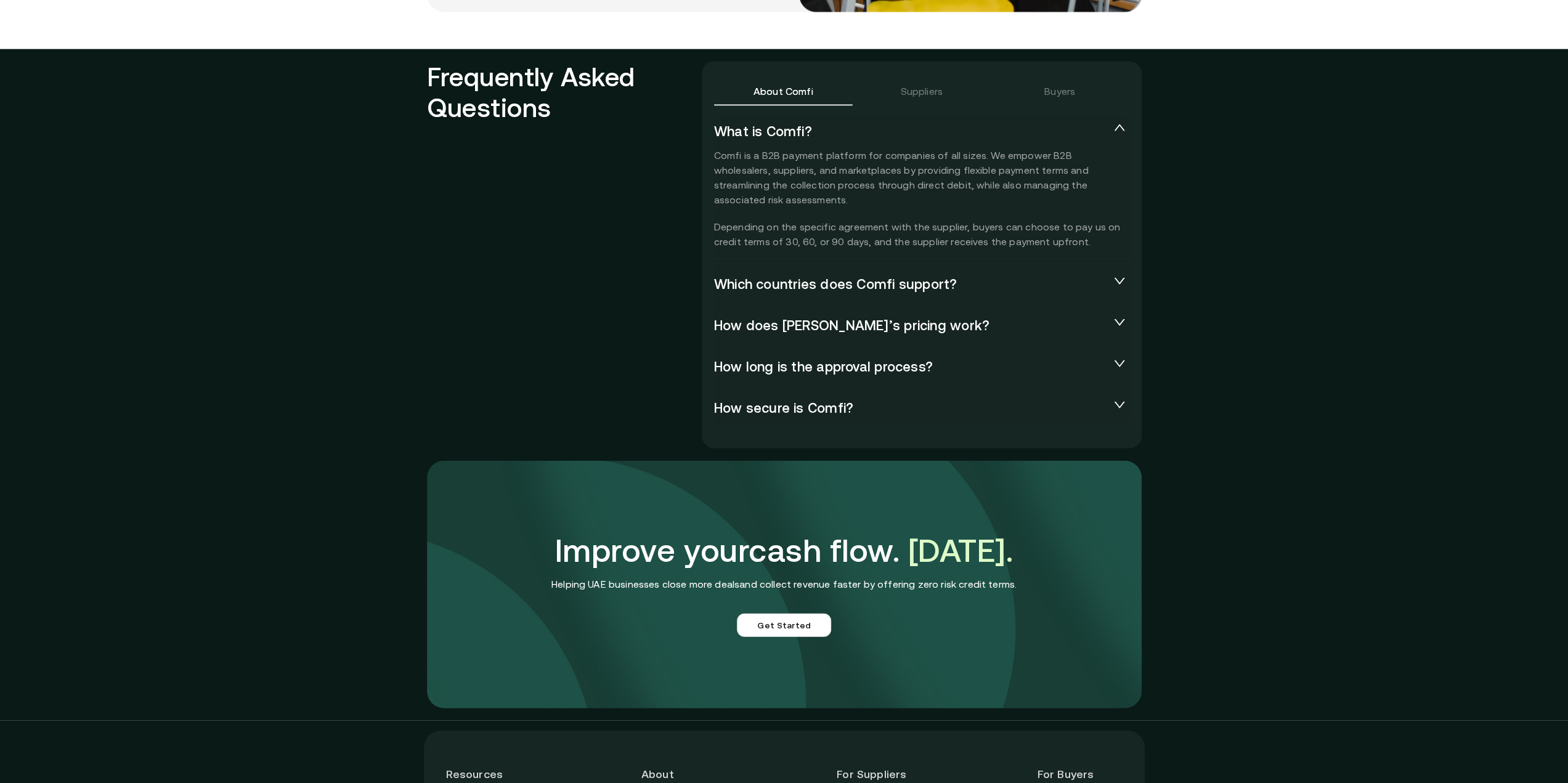
click at [918, 289] on span "Which countries does Comfi support?" at bounding box center [912, 284] width 396 height 18
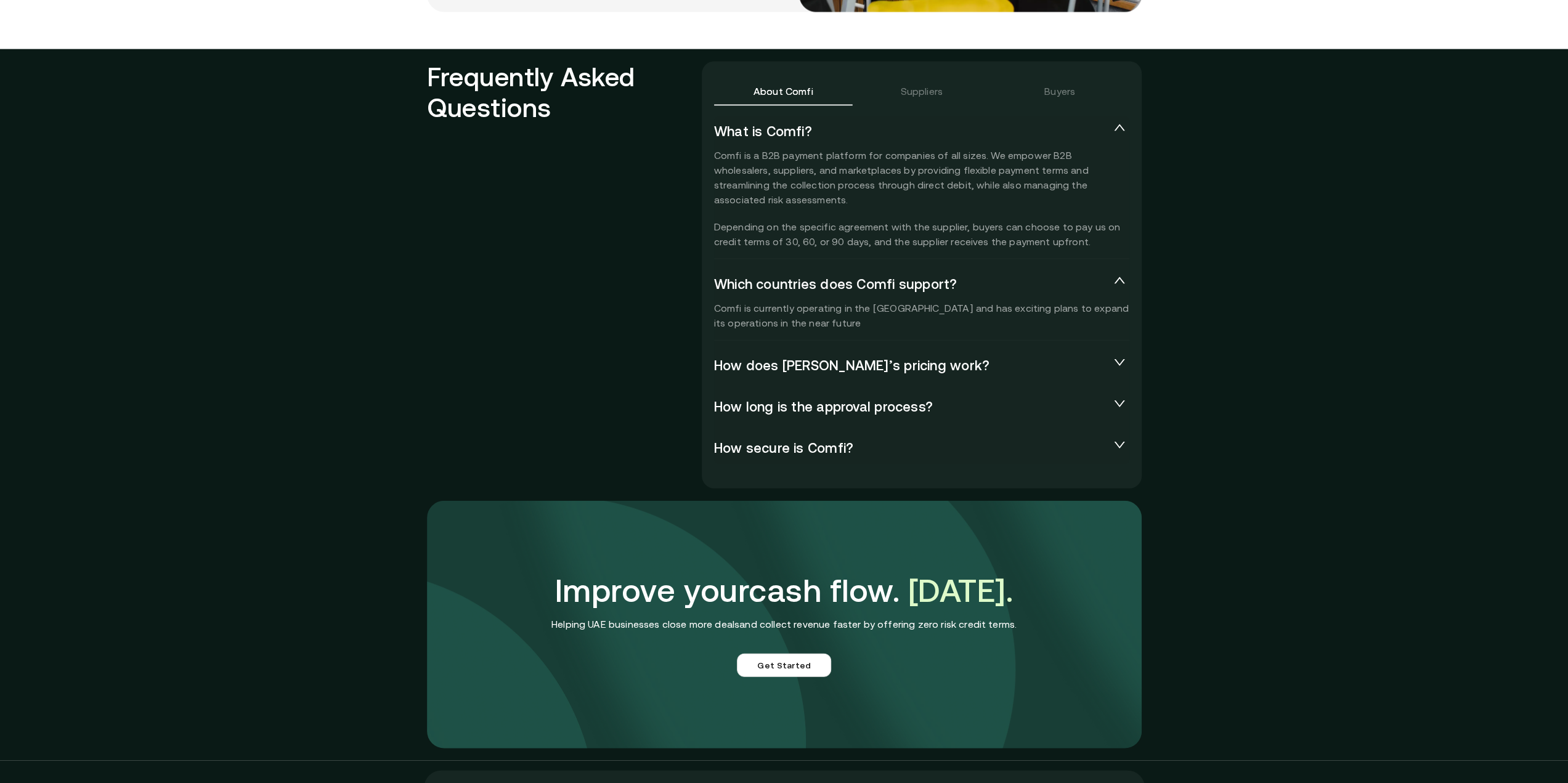
click at [919, 370] on span "How does [PERSON_NAME]’s pricing work?" at bounding box center [912, 366] width 396 height 18
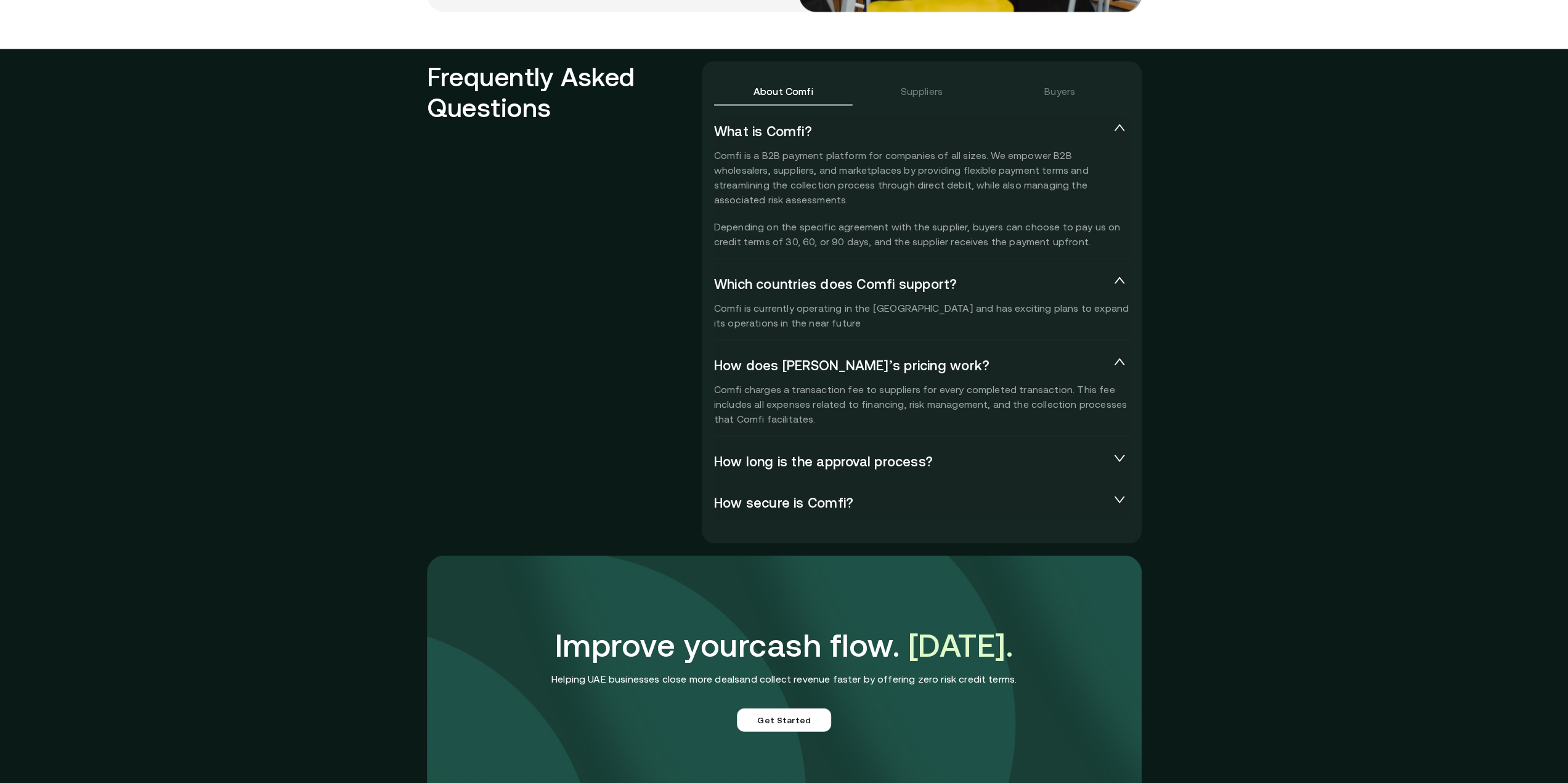
click at [949, 463] on span "How long is the approval process?" at bounding box center [912, 462] width 396 height 18
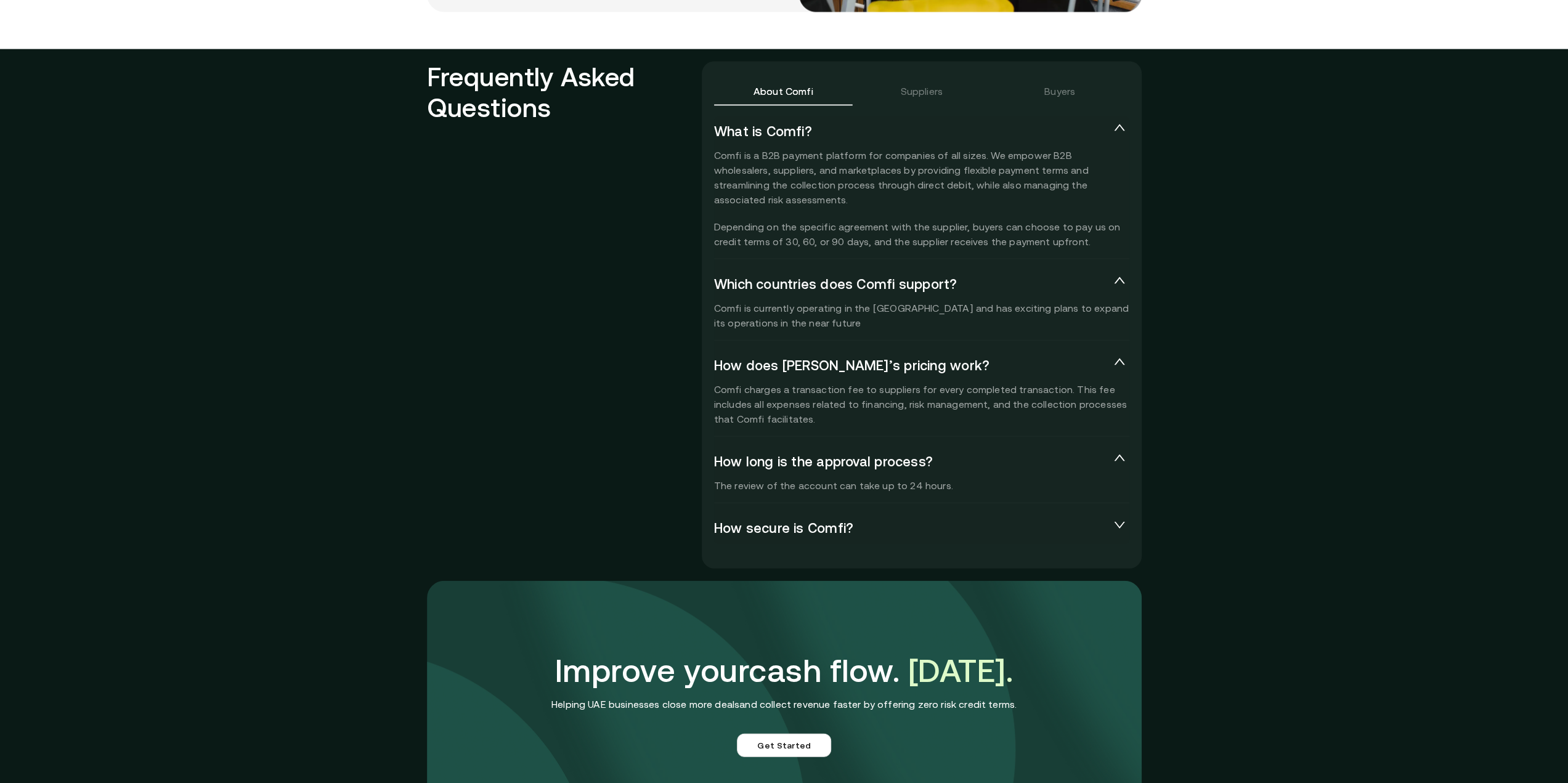
click at [914, 530] on span "How secure is Comfi?" at bounding box center [912, 528] width 396 height 18
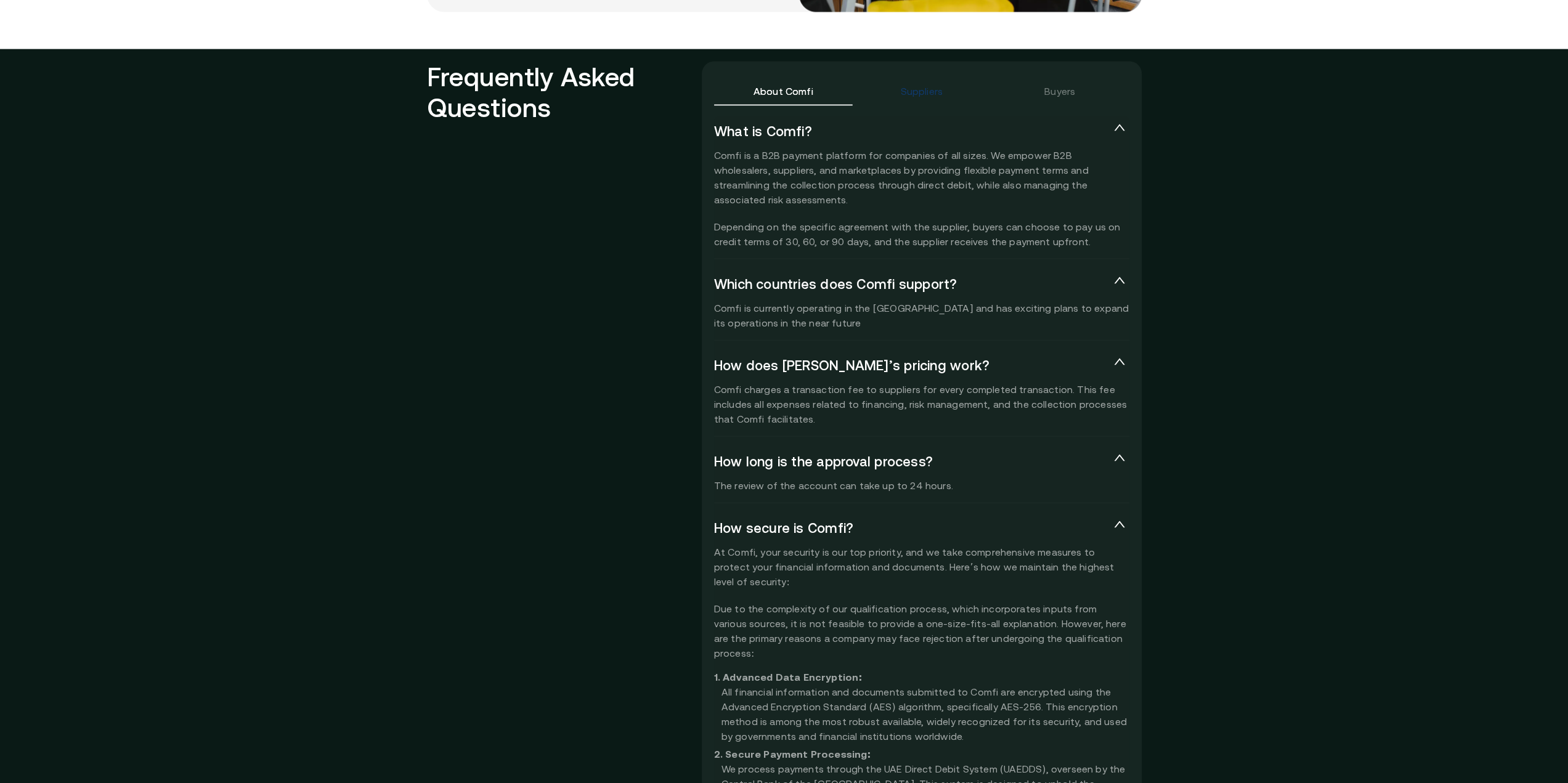
click at [934, 87] on div "Suppliers" at bounding box center [921, 91] width 42 height 15
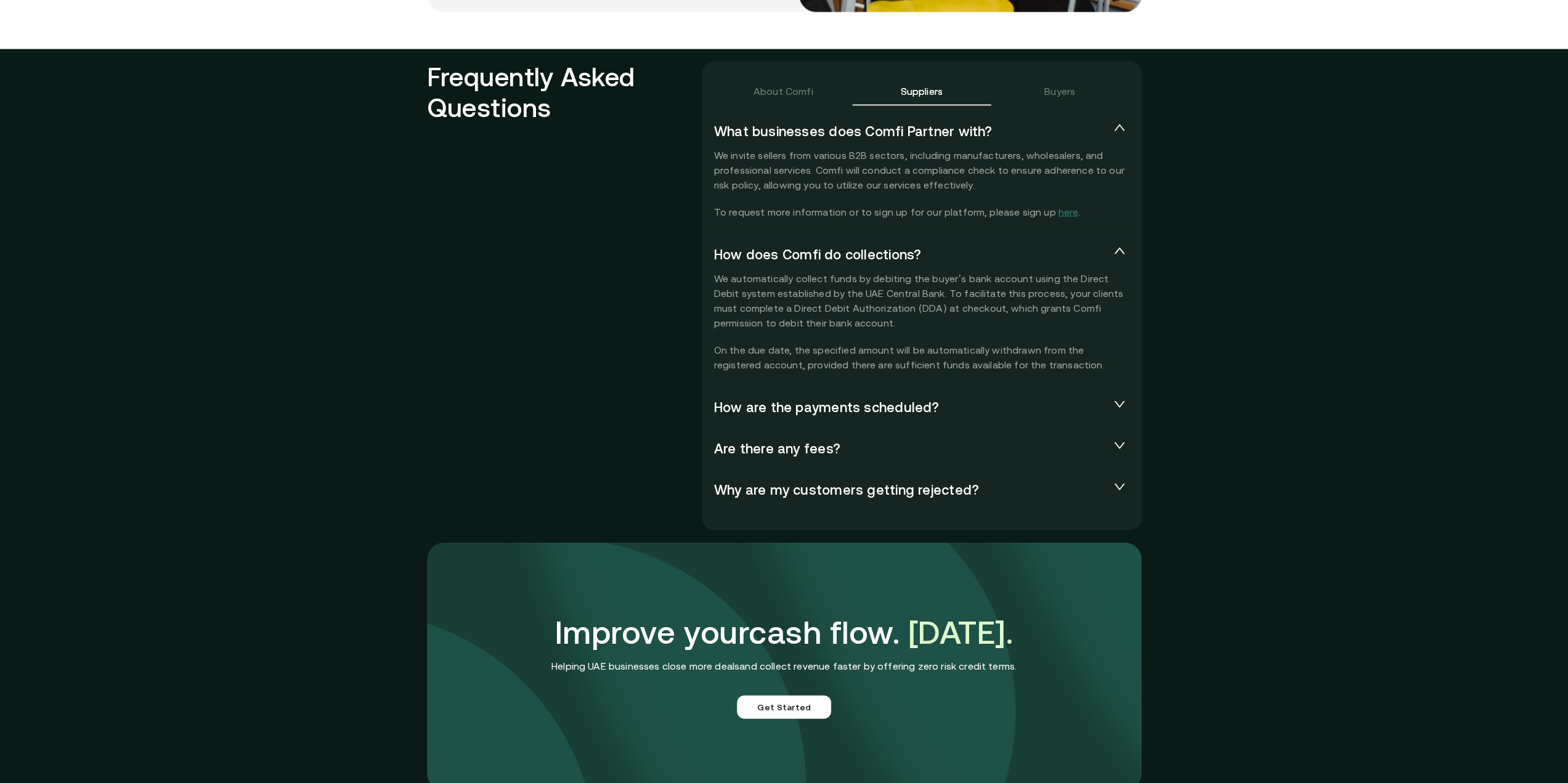
click at [873, 413] on span "How are the payments scheduled?" at bounding box center [912, 408] width 396 height 18
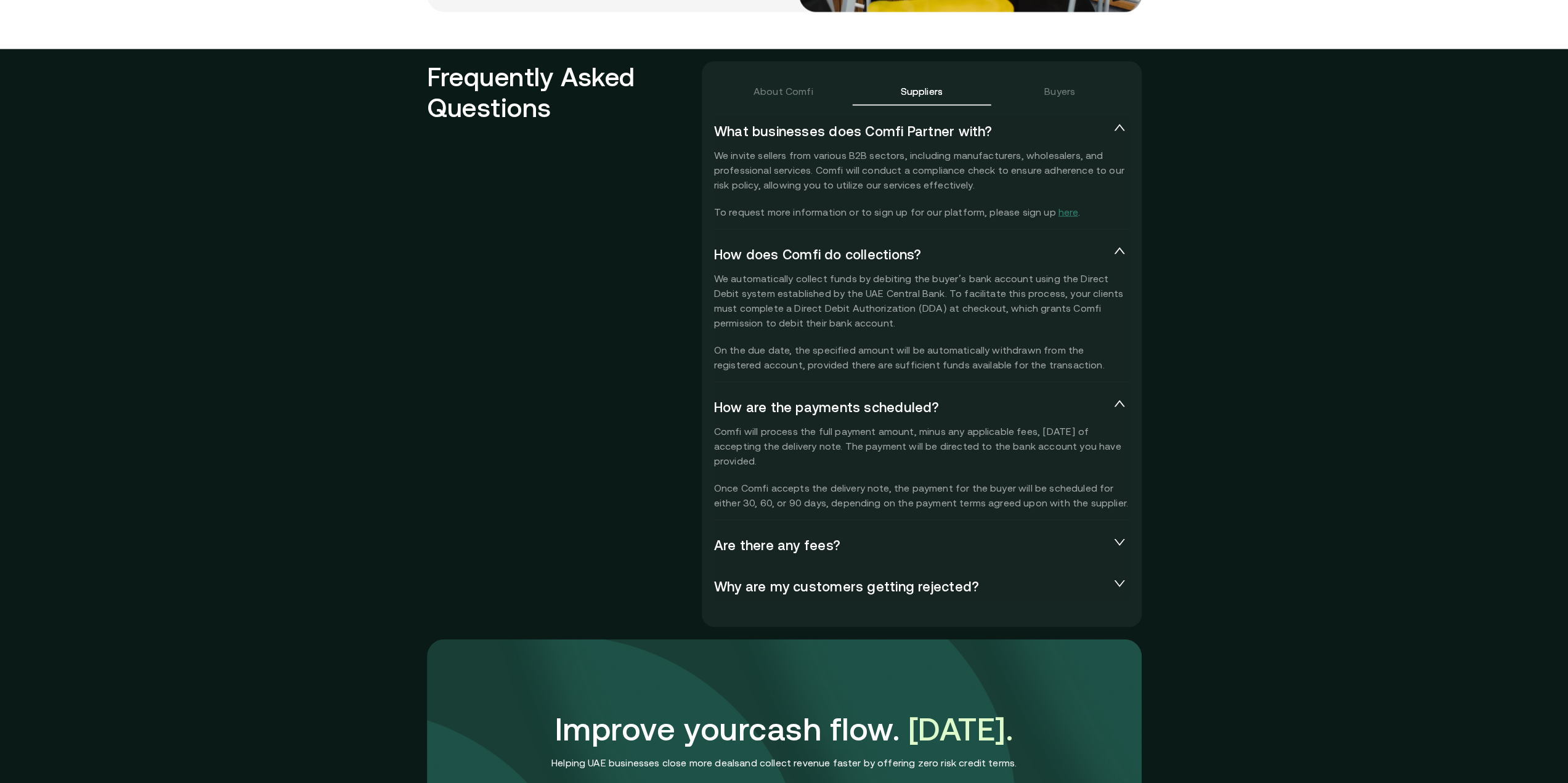
click at [835, 551] on span "Are there any fees?" at bounding box center [912, 546] width 396 height 18
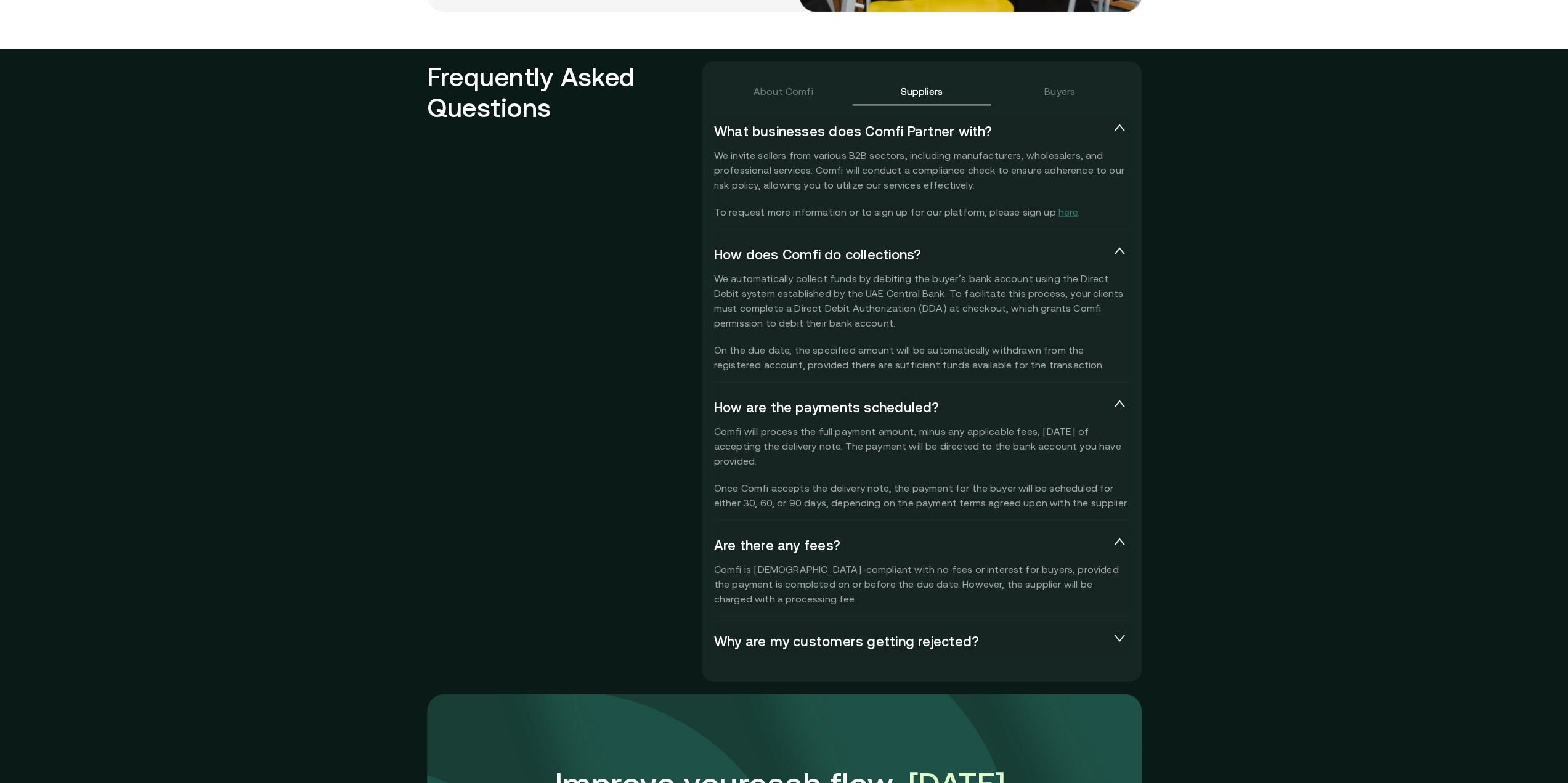
click at [911, 650] on div "Why are my customers getting rejected?" at bounding box center [922, 642] width 415 height 32
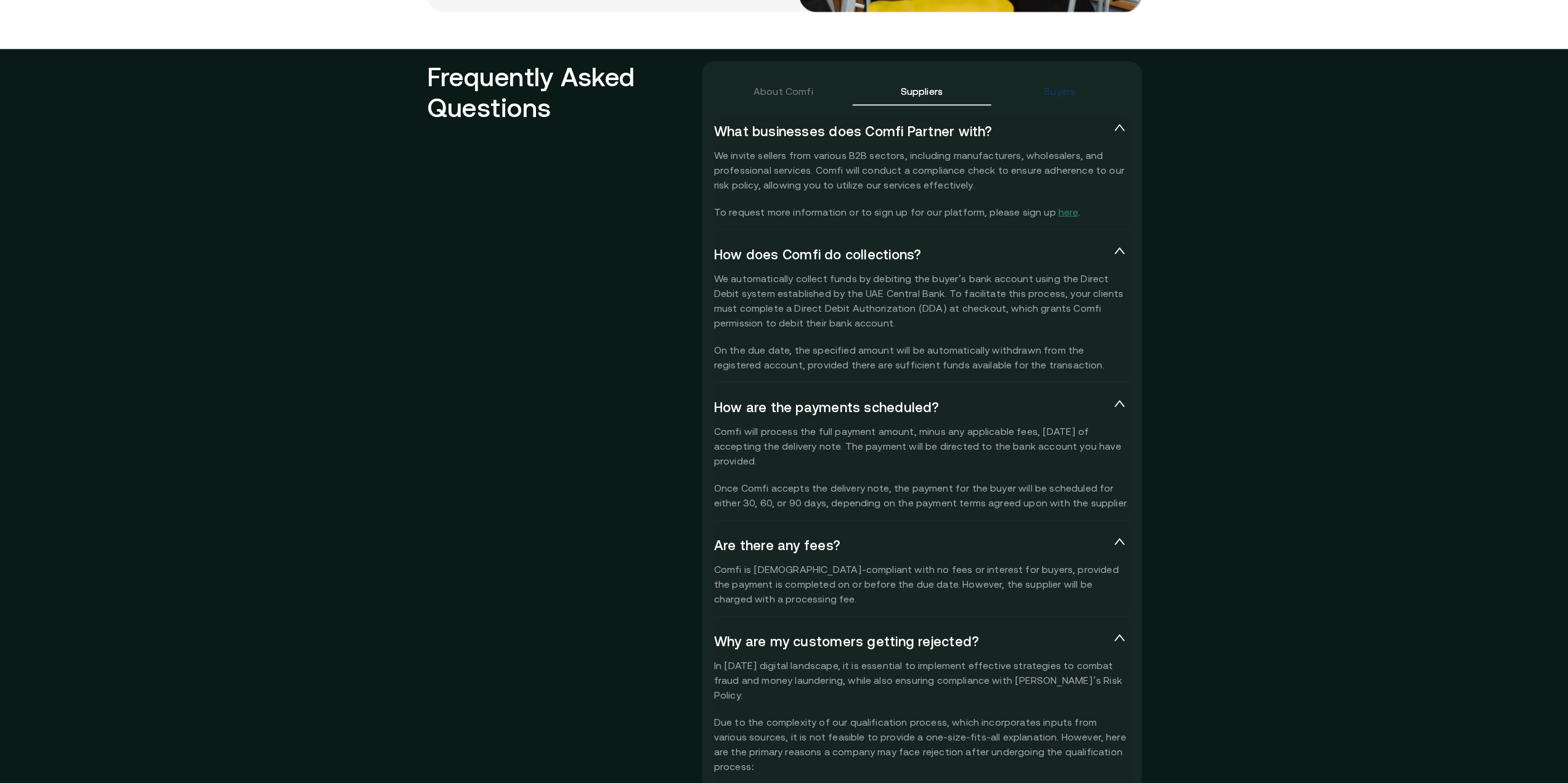
click at [1054, 84] on div "Buyers" at bounding box center [1060, 91] width 31 height 15
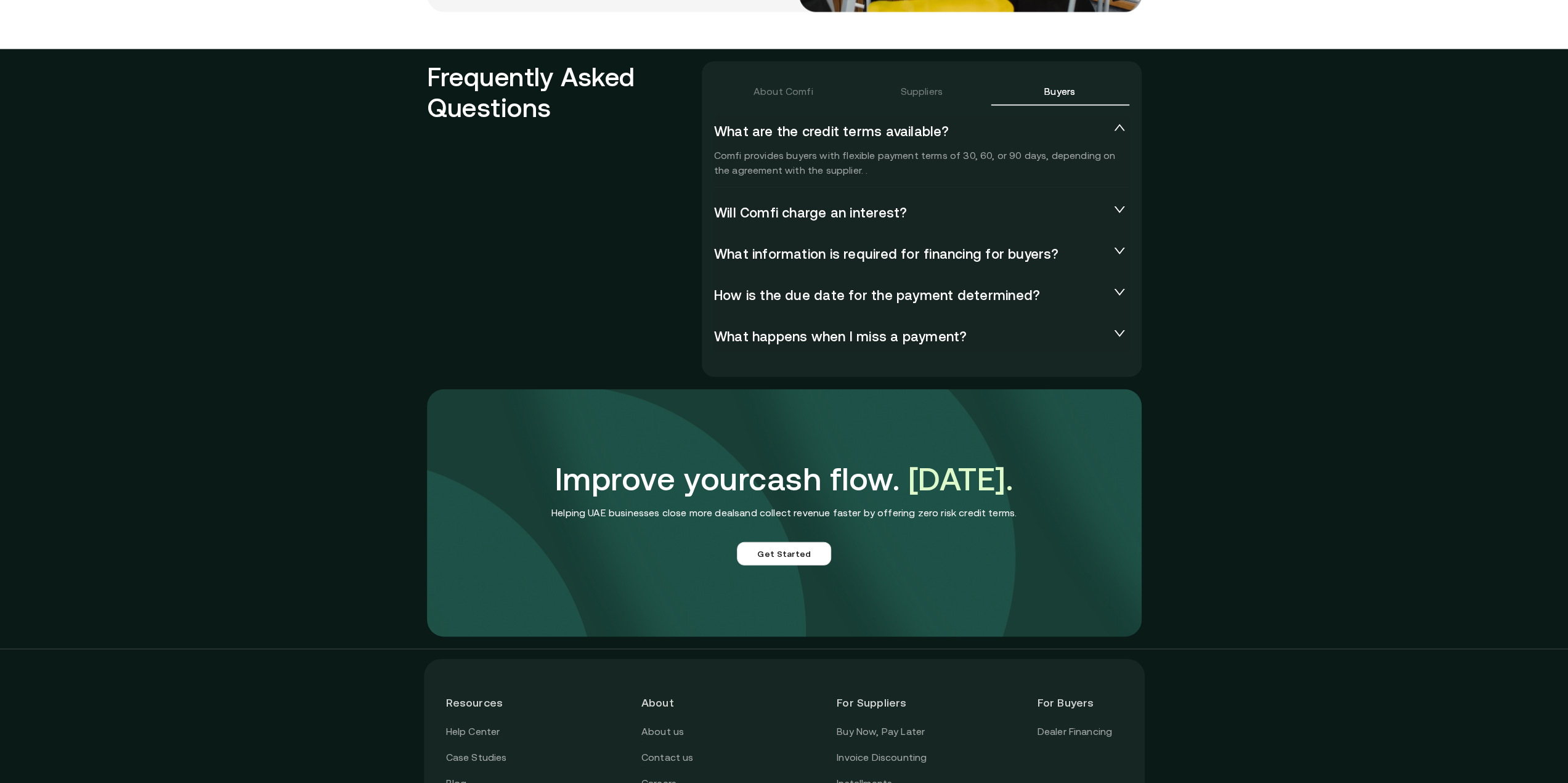
click at [899, 205] on span "Will Comfi charge an interest?" at bounding box center [912, 213] width 396 height 18
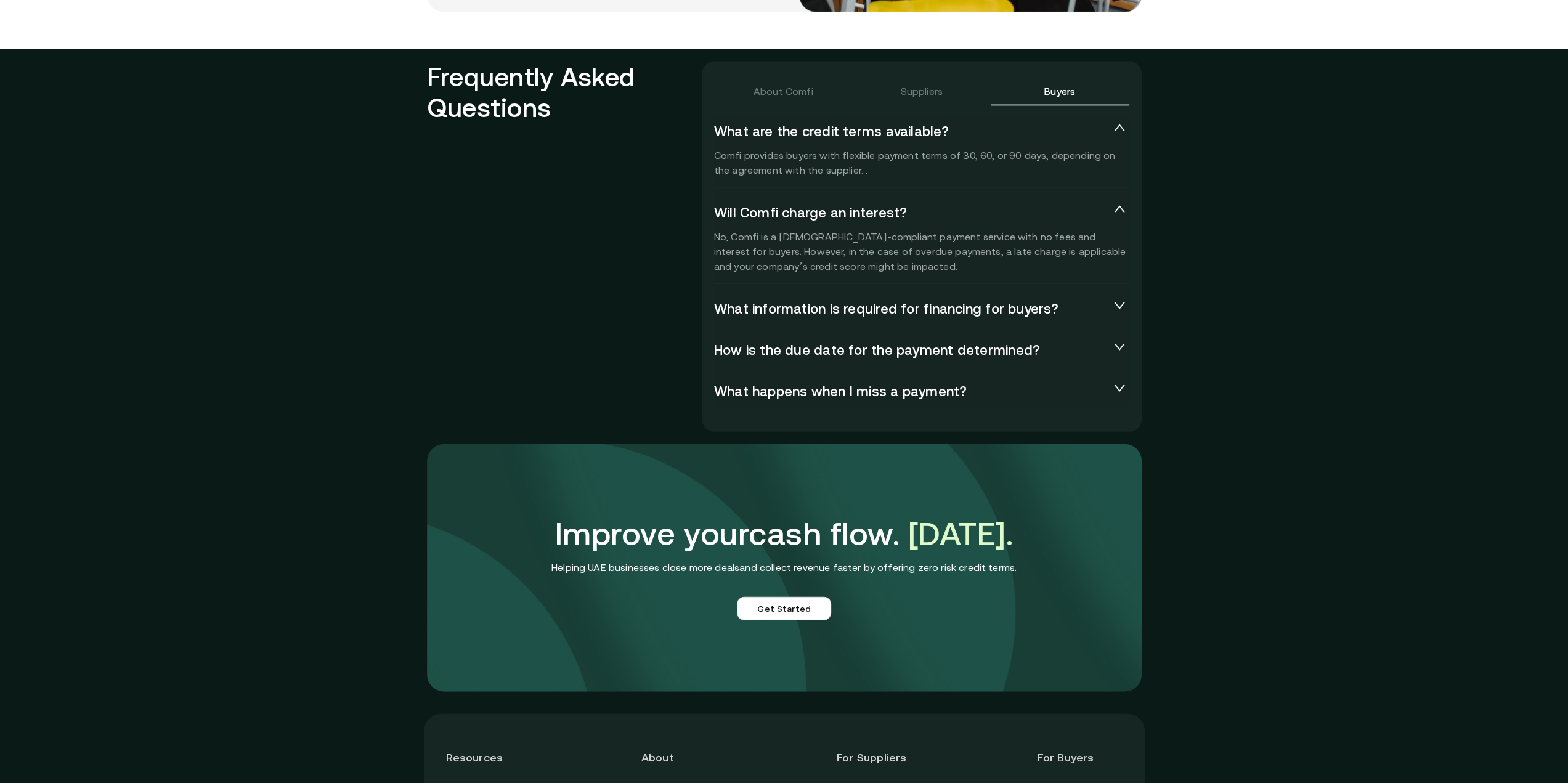
click at [967, 299] on div "What information is required for financing for buyers?" at bounding box center [922, 309] width 415 height 32
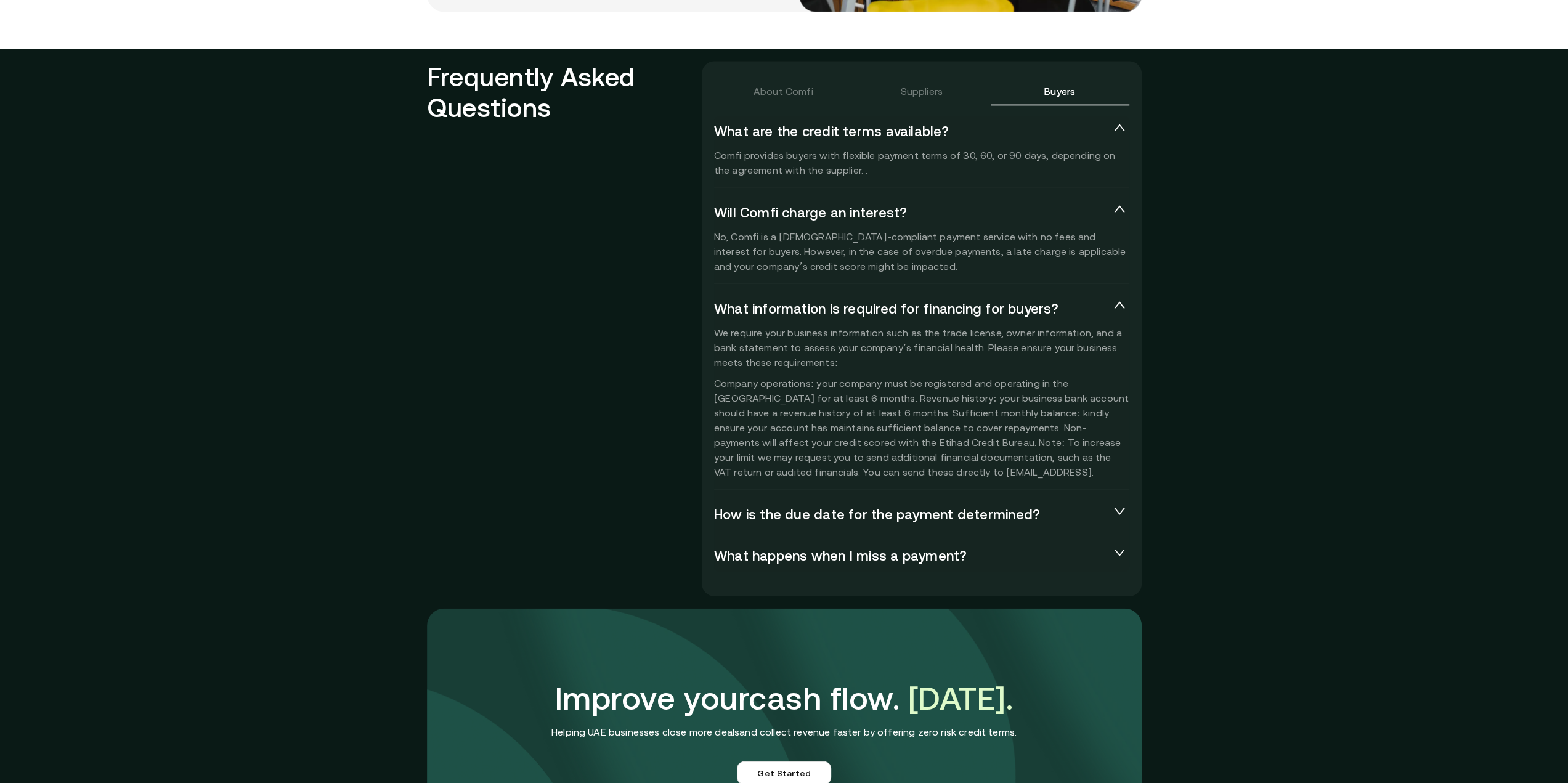
click at [833, 522] on span "How is the due date for the payment determined?" at bounding box center [912, 515] width 396 height 18
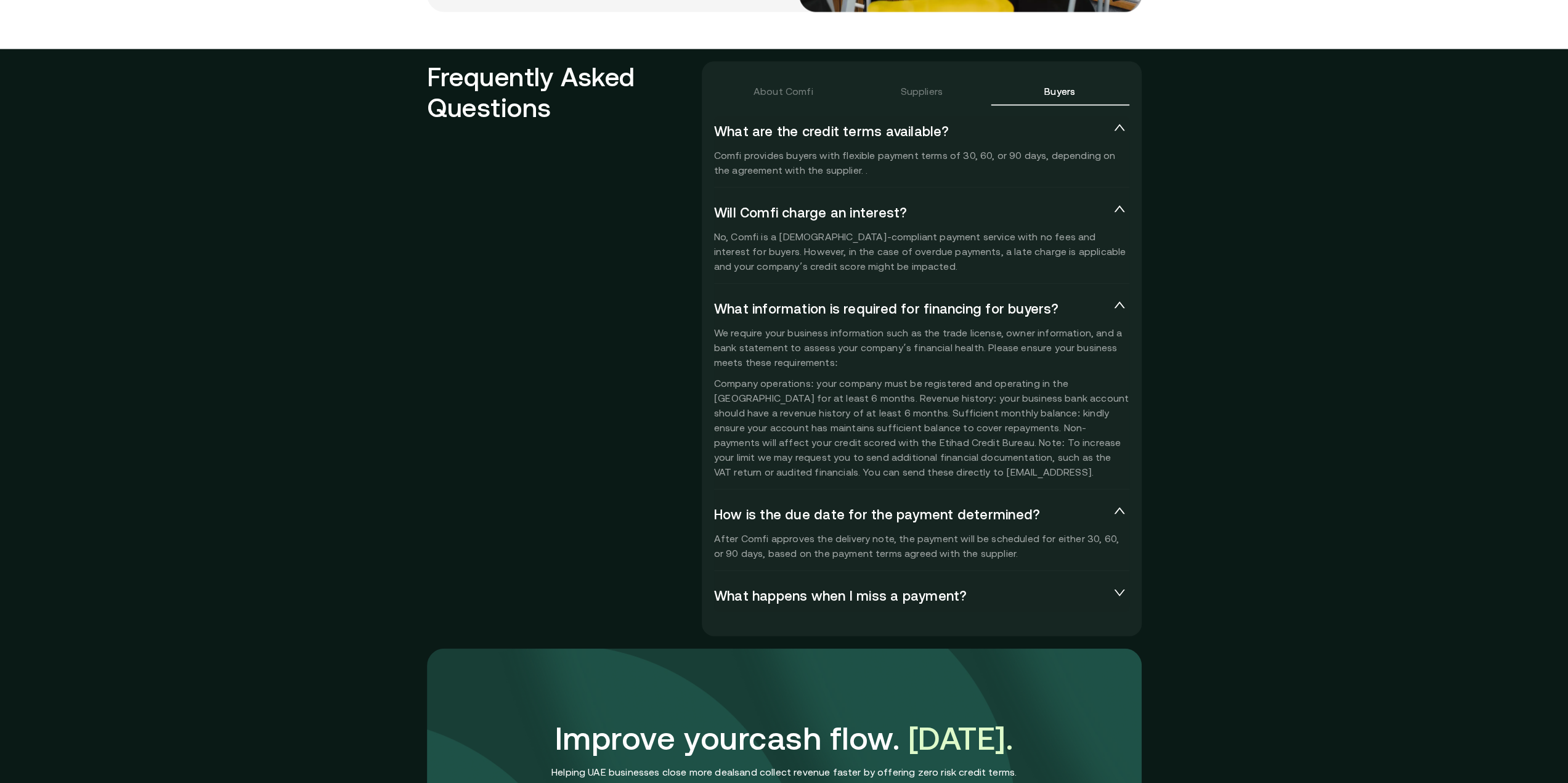
click at [831, 607] on div "What happens when I miss a payment?" at bounding box center [922, 596] width 415 height 32
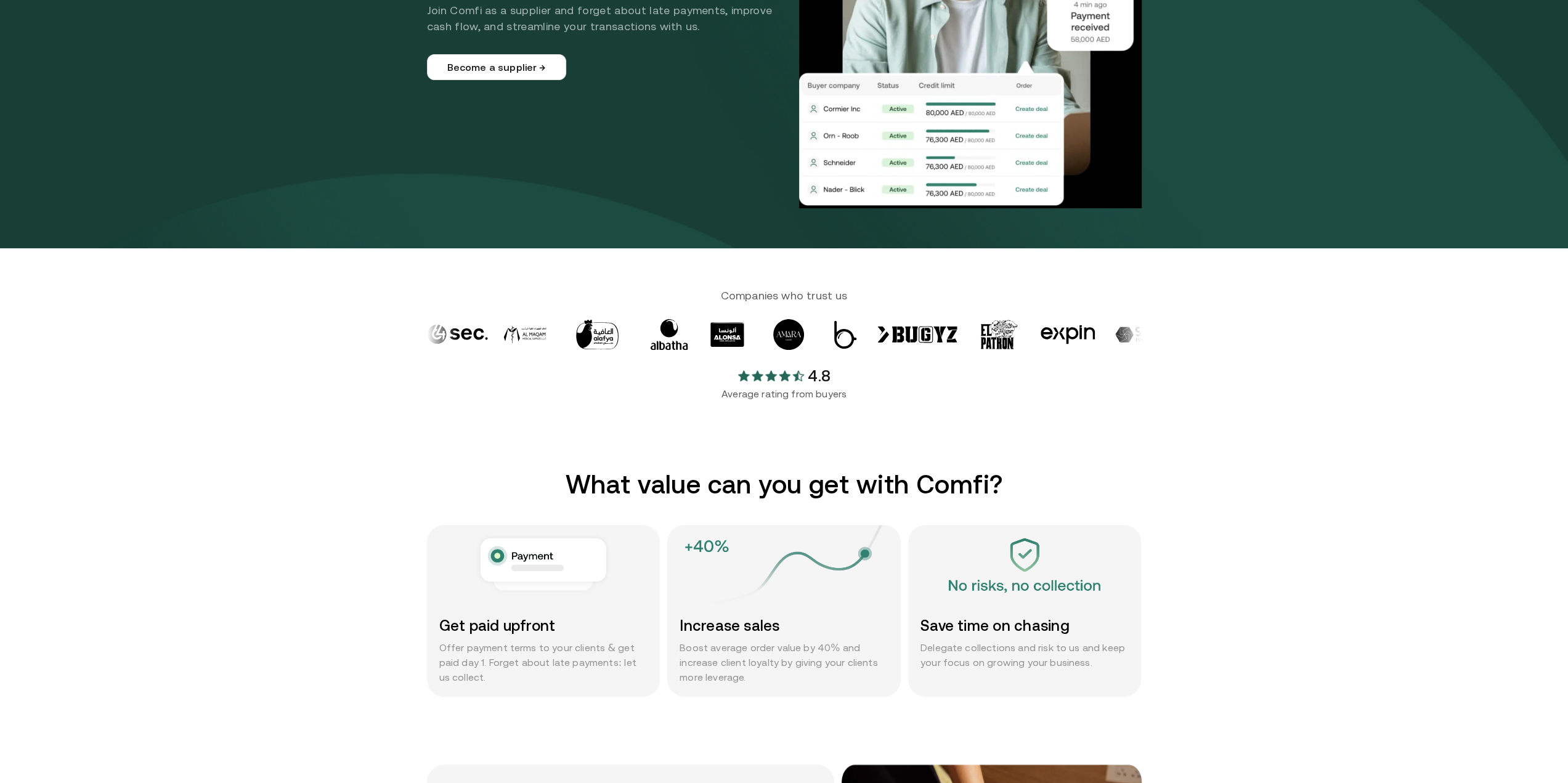
scroll to position [0, 0]
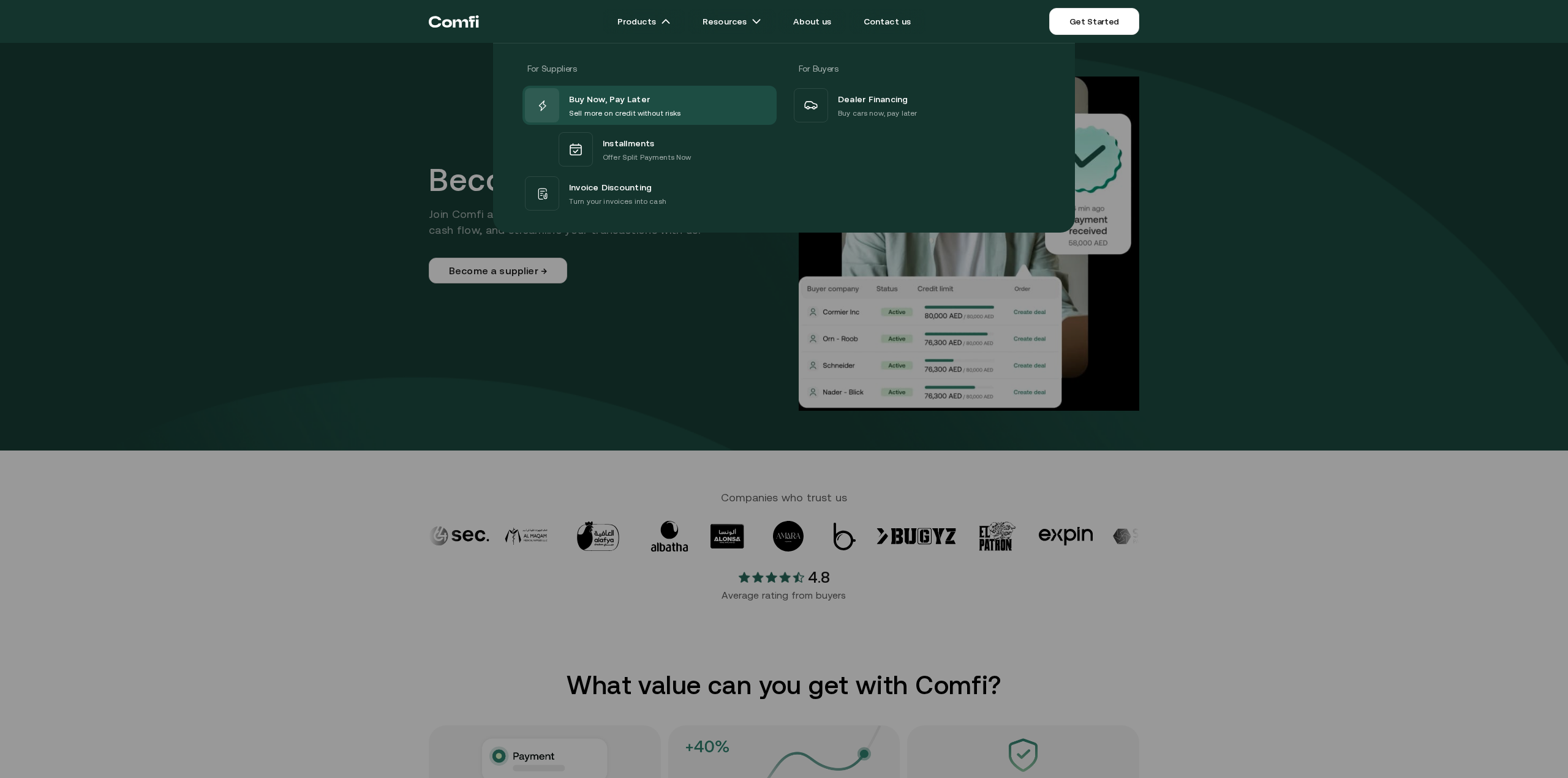
click at [635, 197] on p "Turn your invoices into cash" at bounding box center [618, 201] width 98 height 13
